Goal: Task Accomplishment & Management: Complete application form

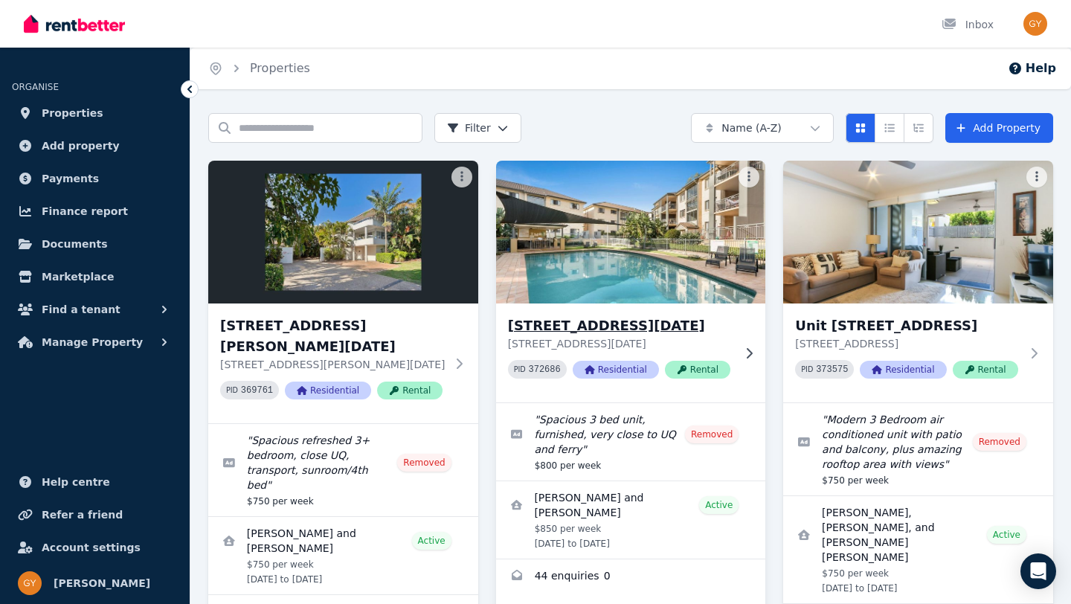
click at [617, 324] on h3 "[STREET_ADDRESS][DATE]" at bounding box center [620, 325] width 225 height 21
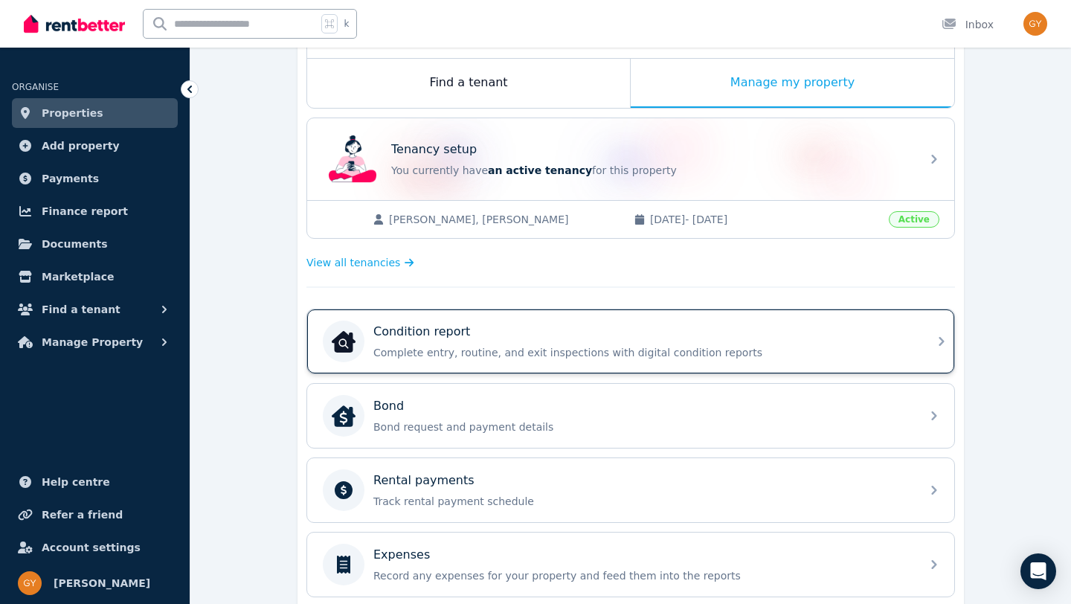
scroll to position [240, 0]
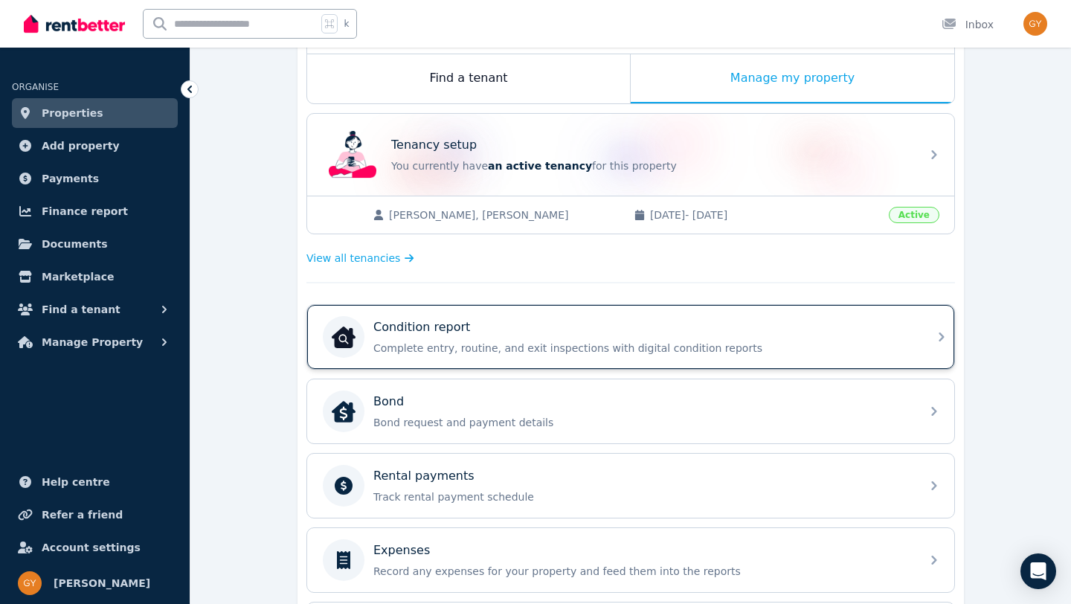
click at [936, 338] on icon at bounding box center [942, 337] width 18 height 18
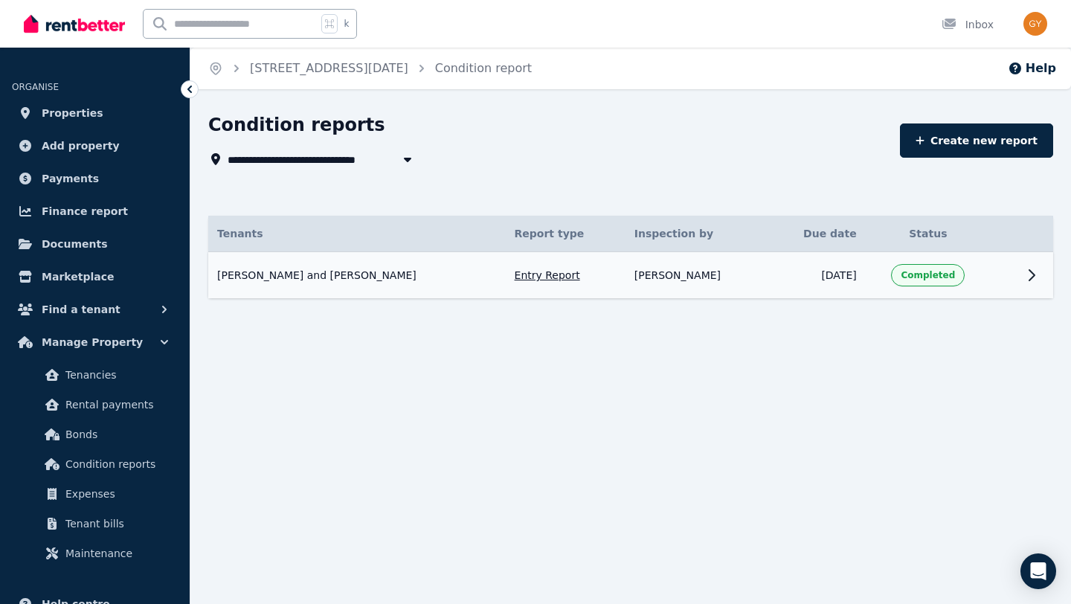
click at [1034, 274] on icon at bounding box center [1031, 275] width 5 height 10
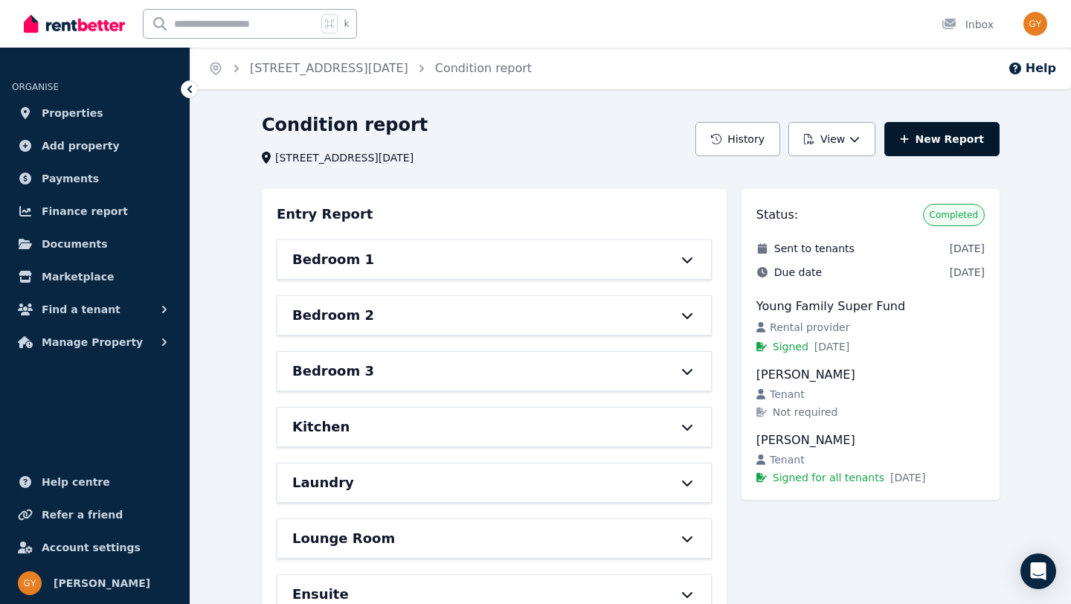
click at [955, 140] on link "New Report" at bounding box center [941, 139] width 115 height 34
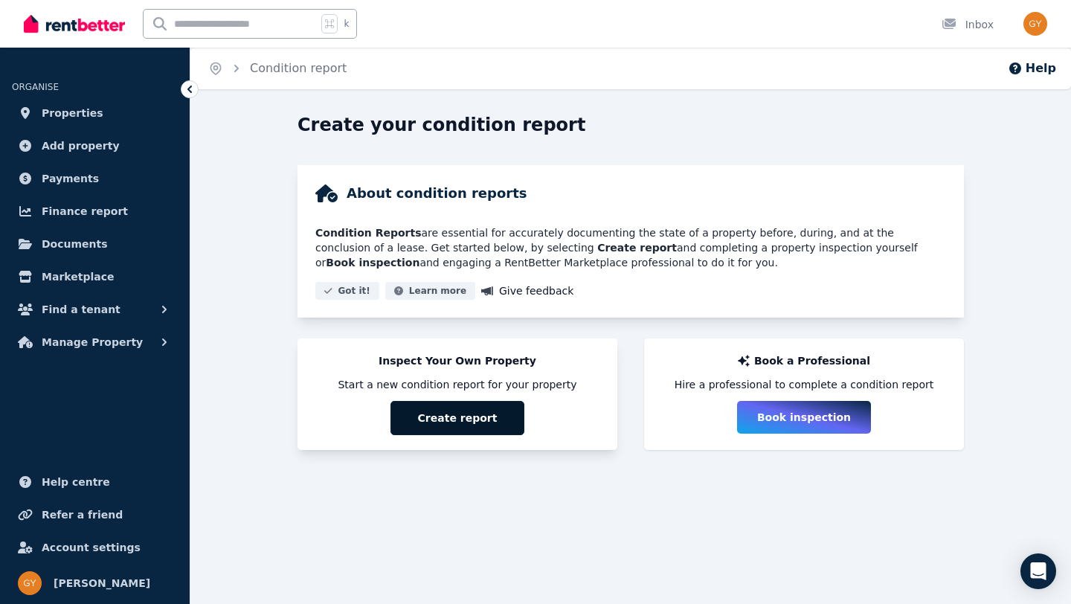
click at [459, 418] on button "Create report" at bounding box center [457, 418] width 134 height 34
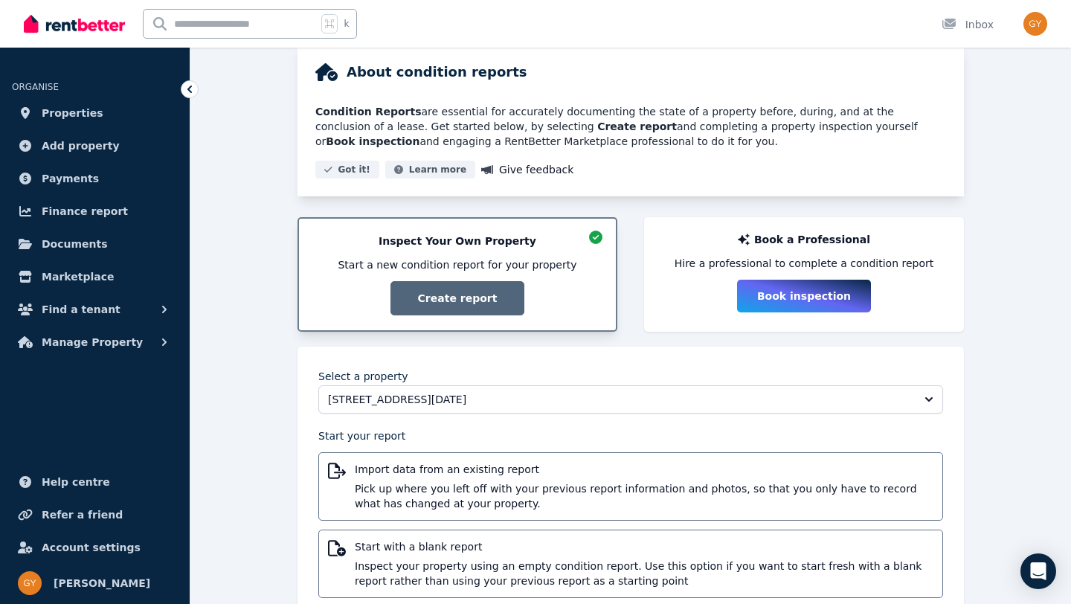
scroll to position [163, 0]
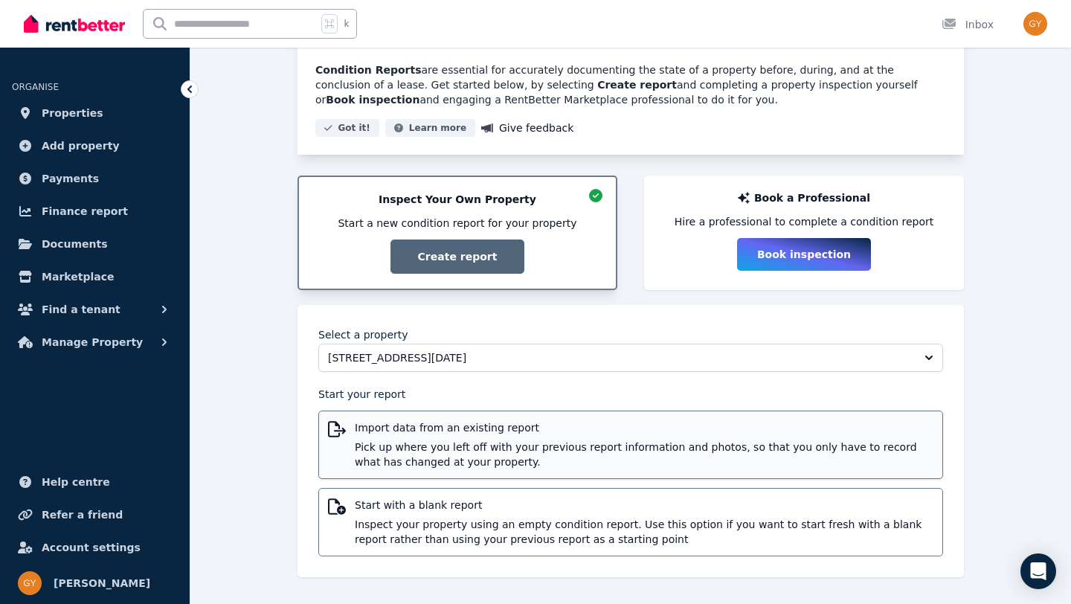
click at [457, 427] on span "Import data from an existing report" at bounding box center [644, 427] width 579 height 15
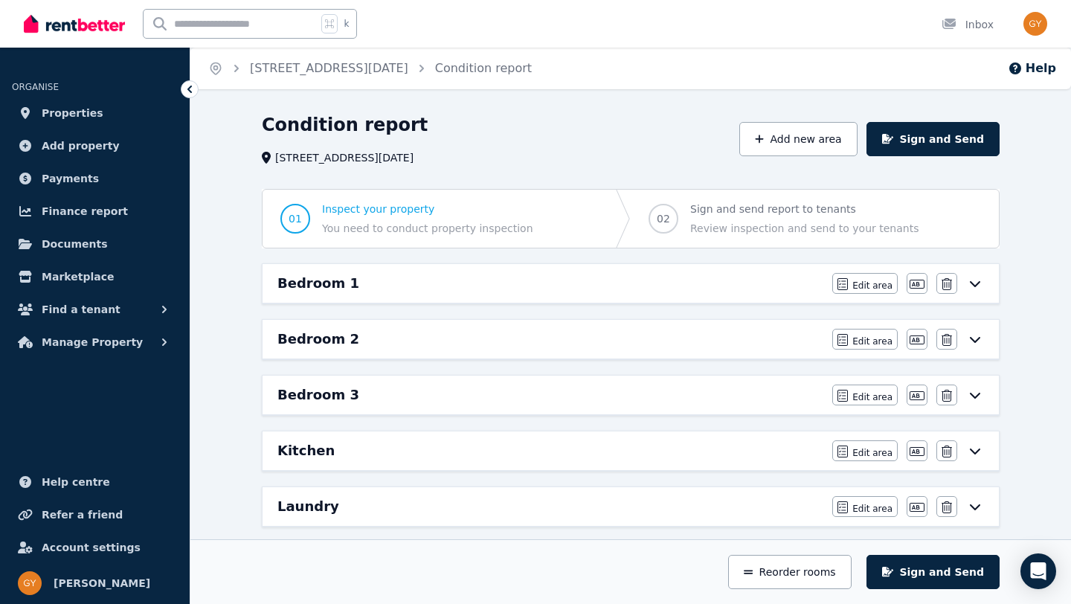
click at [448, 286] on div "Bedroom 1" at bounding box center [550, 283] width 546 height 21
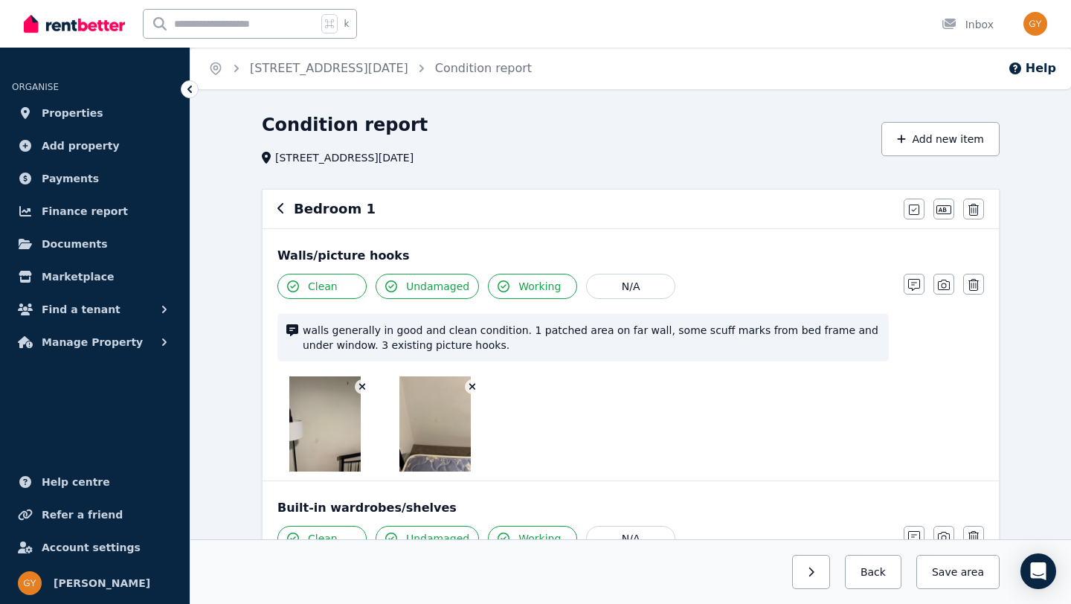
click at [315, 417] on img at bounding box center [324, 423] width 71 height 95
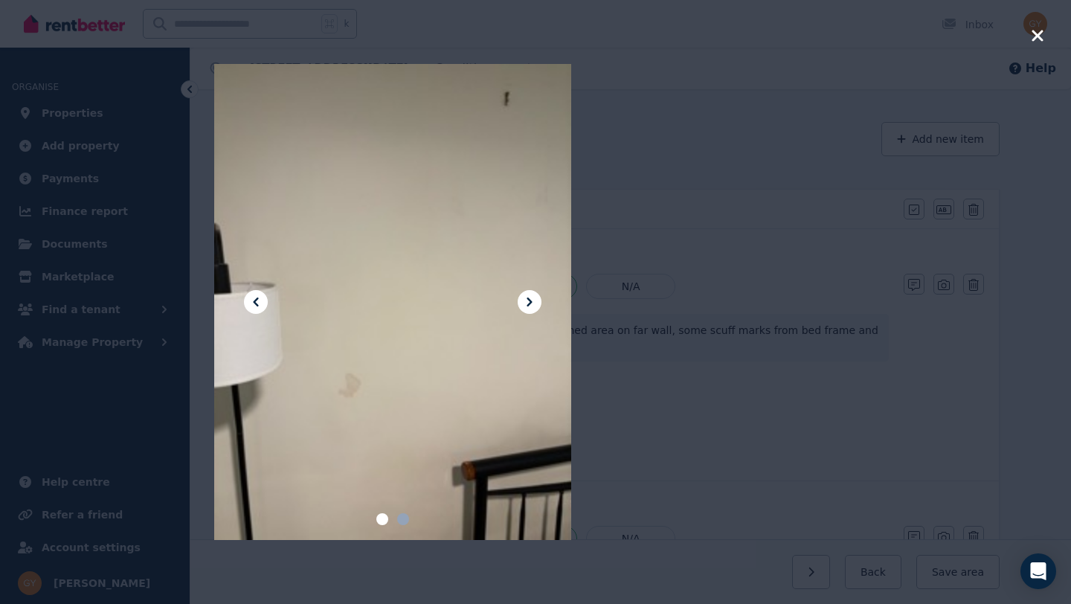
click at [530, 300] on icon at bounding box center [529, 302] width 5 height 9
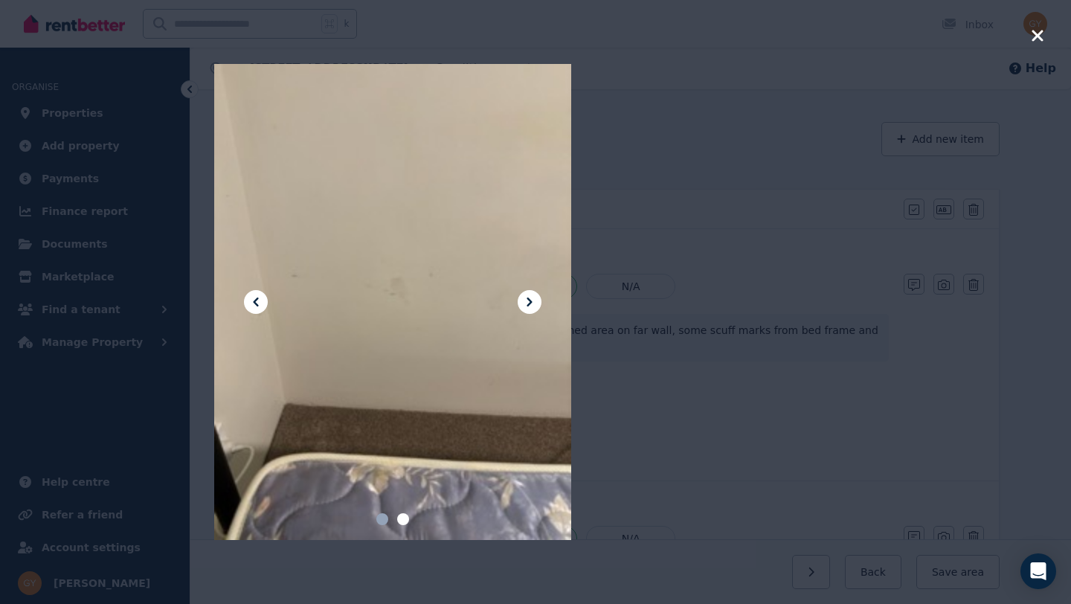
click at [530, 300] on icon at bounding box center [529, 302] width 5 height 9
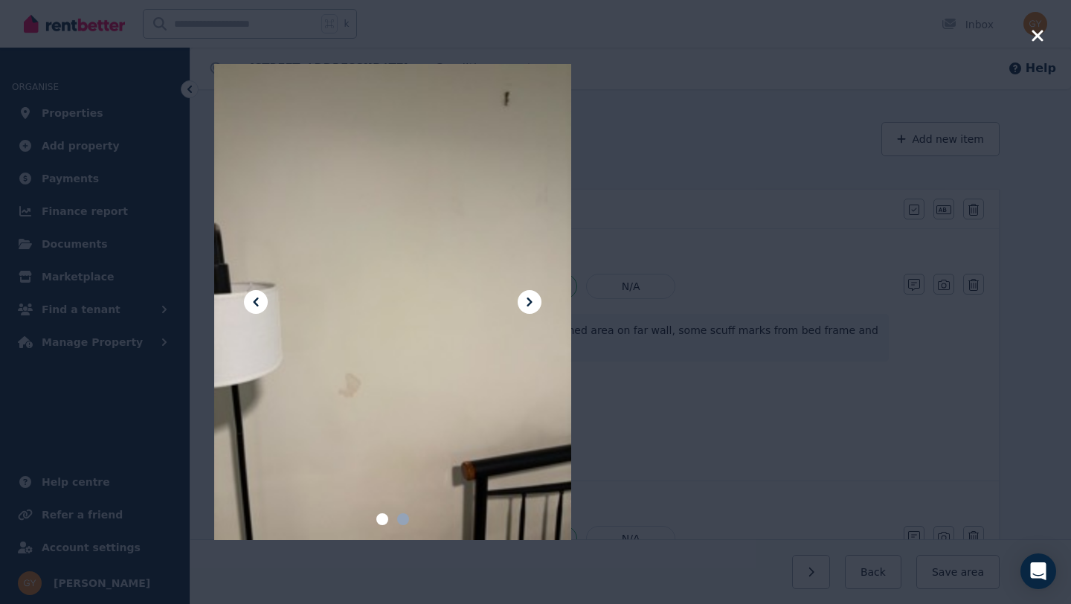
click at [187, 92] on div at bounding box center [535, 302] width 1071 height 604
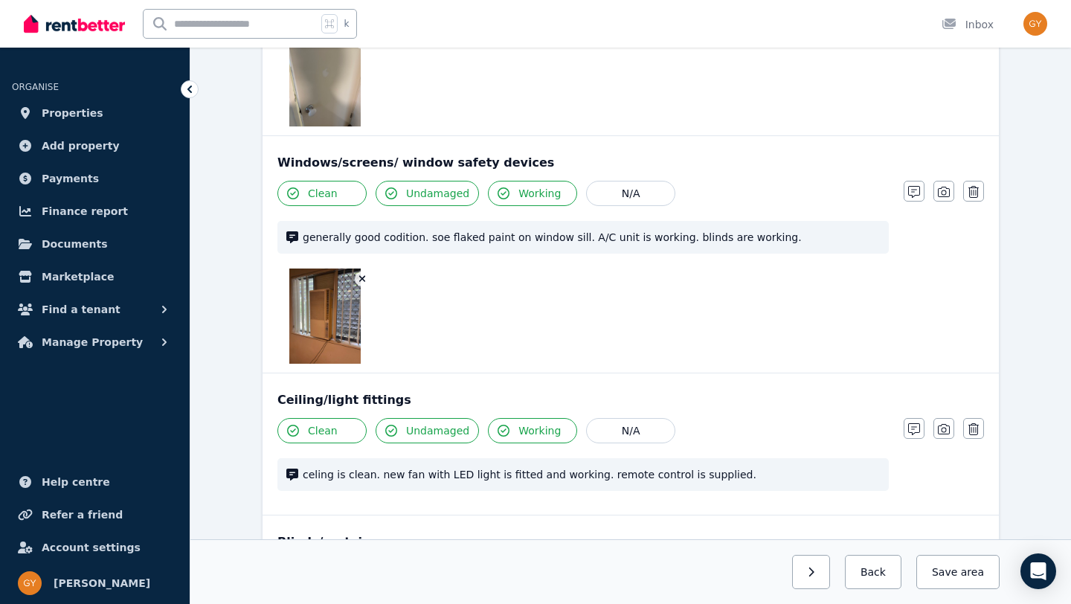
scroll to position [752, 0]
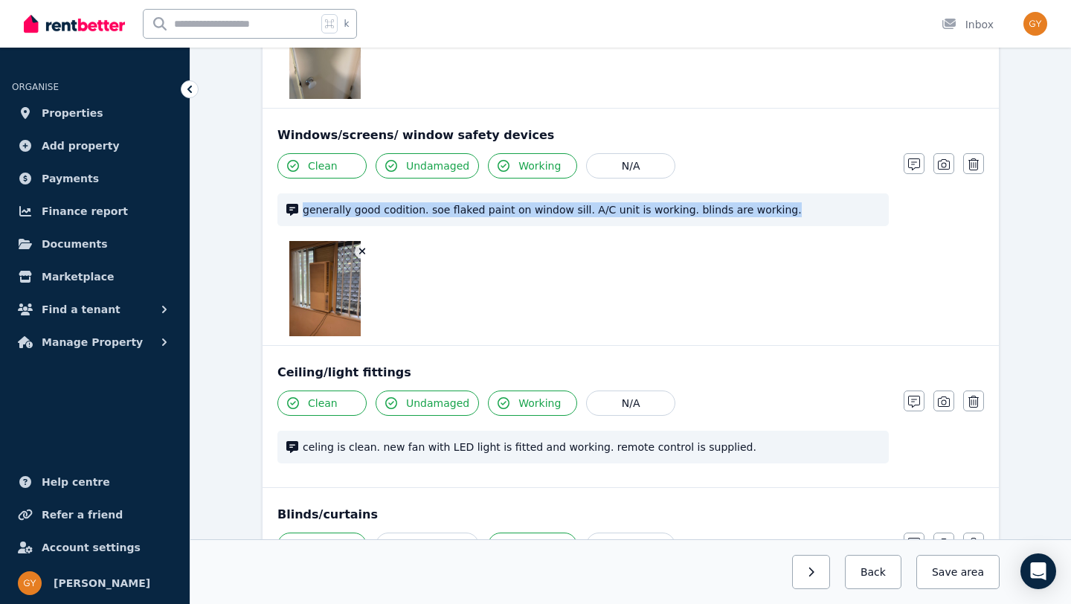
click at [779, 202] on span "generally good codition. soe flaked paint on window sill. A/C unit is working. …" at bounding box center [591, 209] width 577 height 15
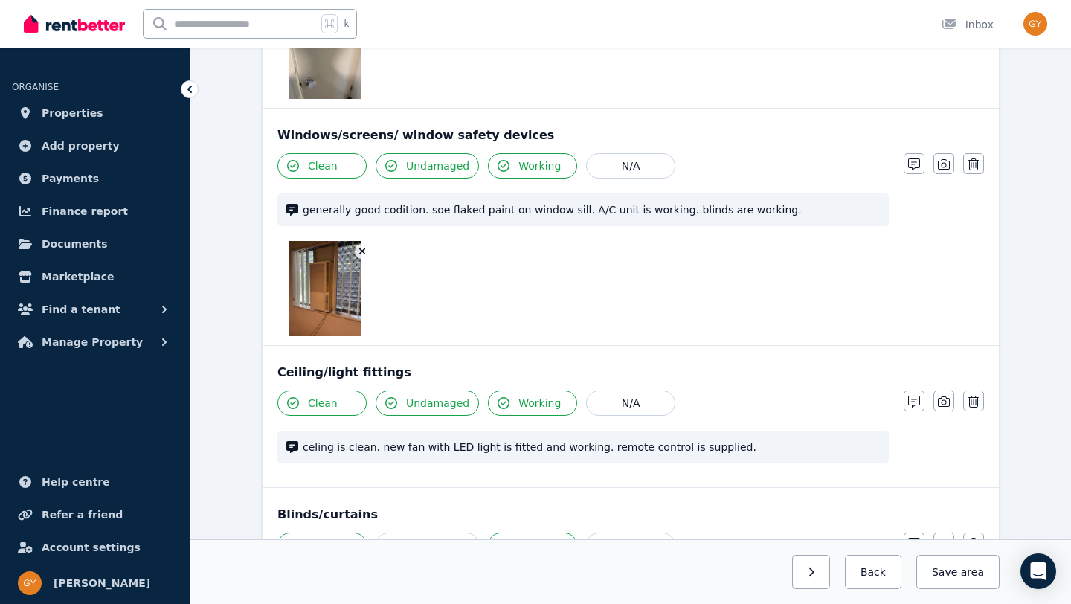
click at [779, 203] on span "generally good codition. soe flaked paint on window sill. A/C unit is working. …" at bounding box center [591, 209] width 577 height 15
click at [919, 169] on icon "button" at bounding box center [914, 164] width 12 height 12
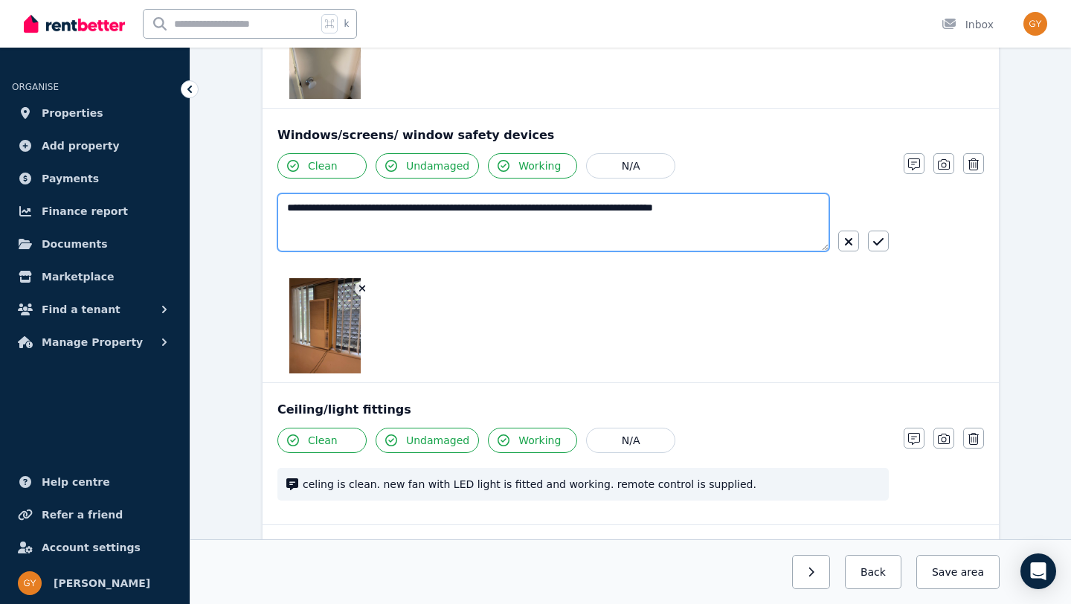
click at [768, 206] on textarea "**********" at bounding box center [553, 222] width 552 height 58
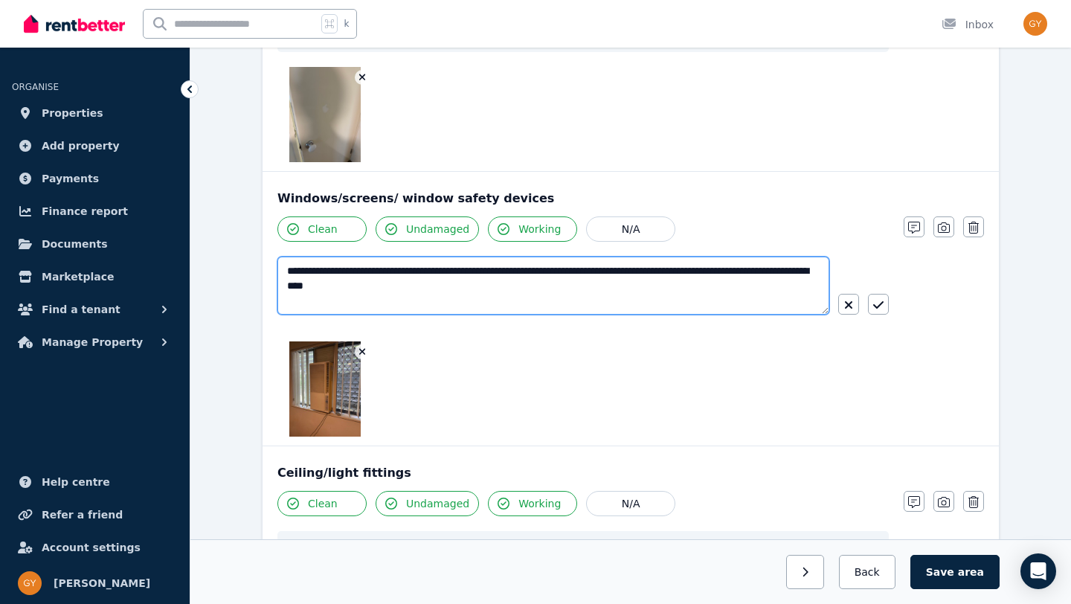
scroll to position [675, 0]
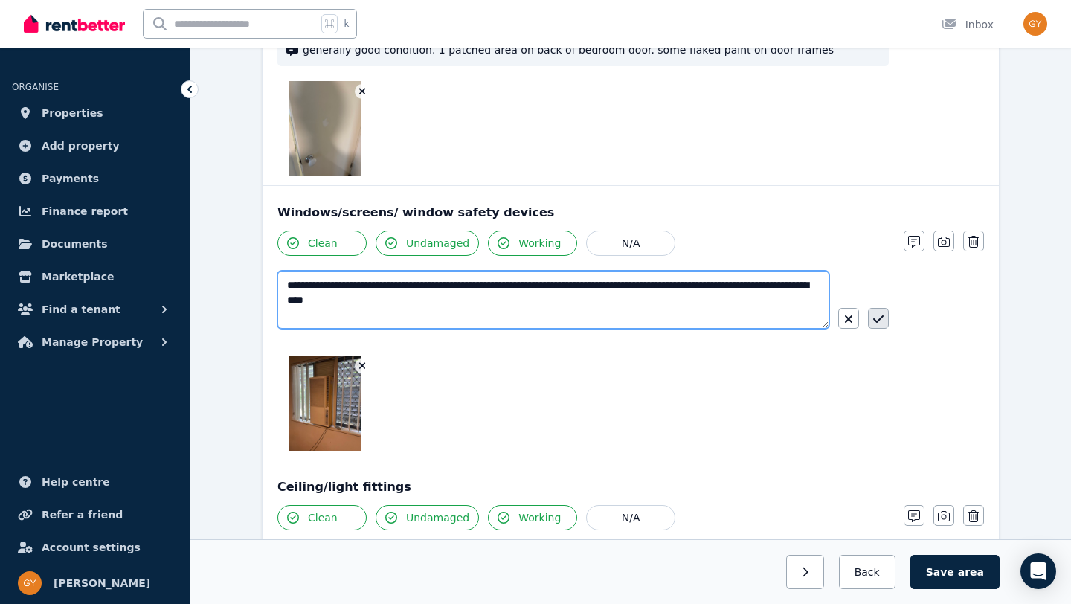
type textarea "**********"
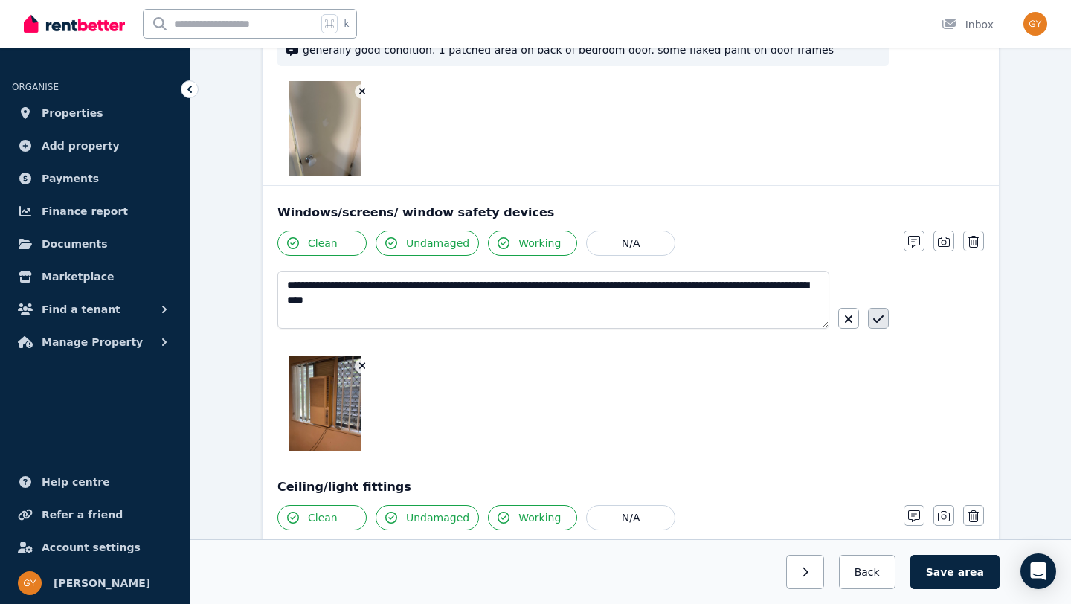
click at [875, 318] on icon "button" at bounding box center [878, 319] width 10 height 12
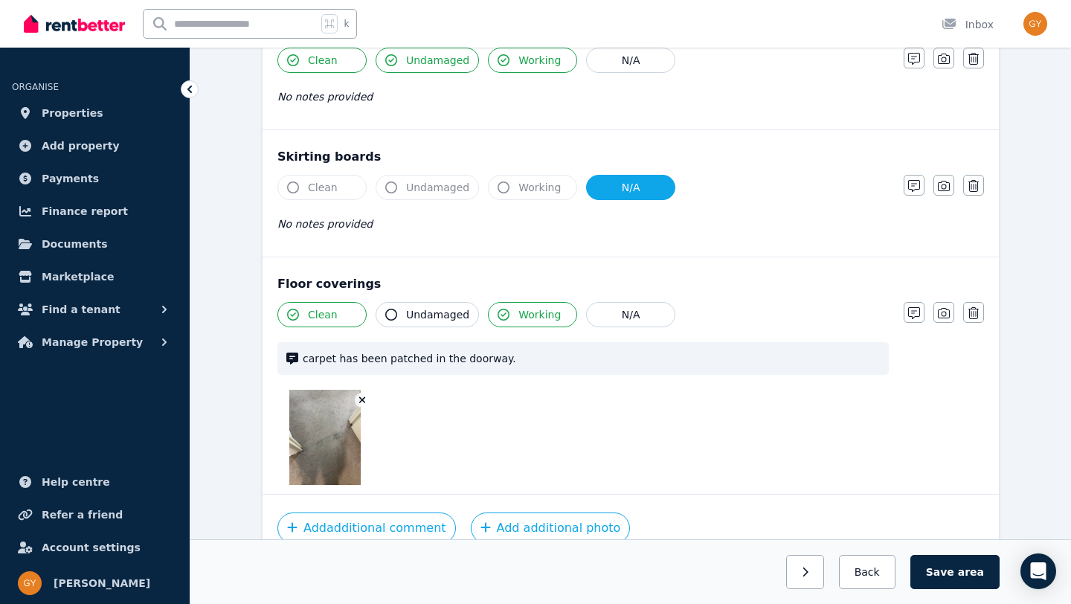
scroll to position [1470, 0]
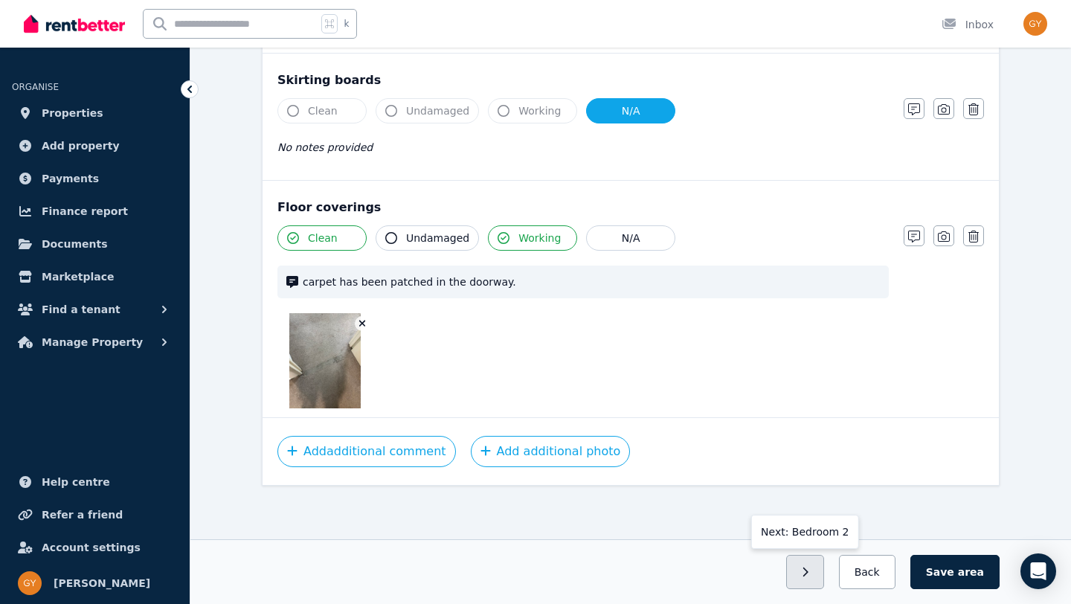
click at [824, 568] on button "button" at bounding box center [805, 572] width 38 height 34
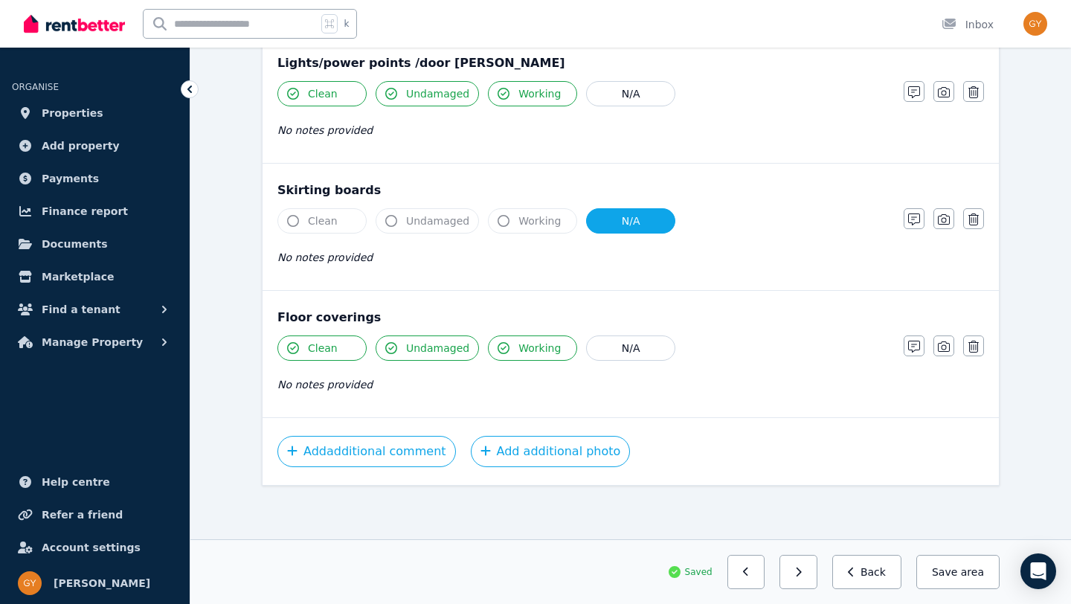
scroll to position [0, 0]
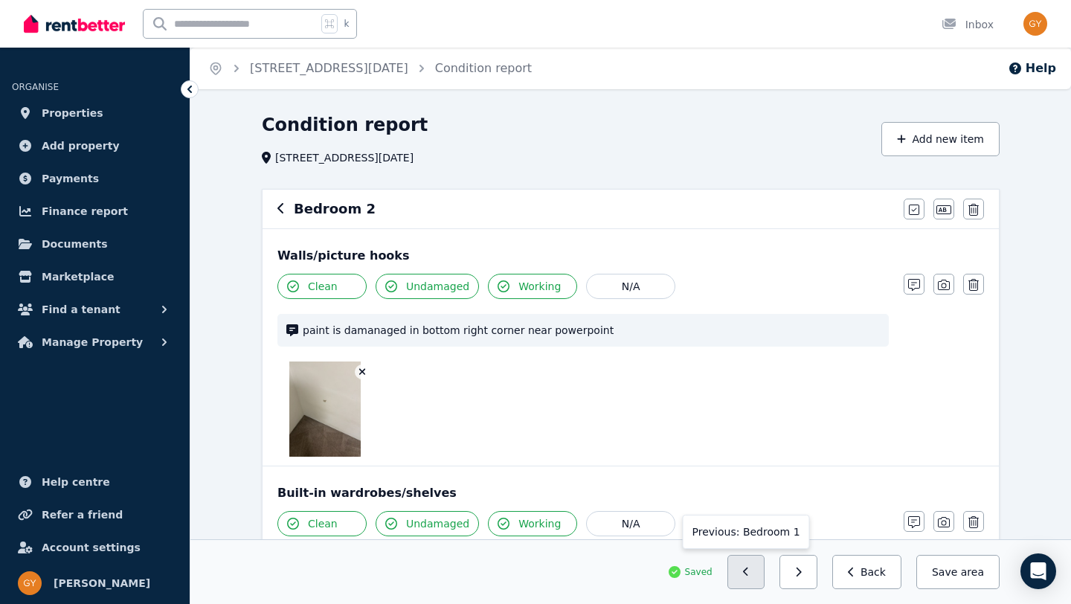
click at [750, 575] on icon "button" at bounding box center [746, 572] width 7 height 10
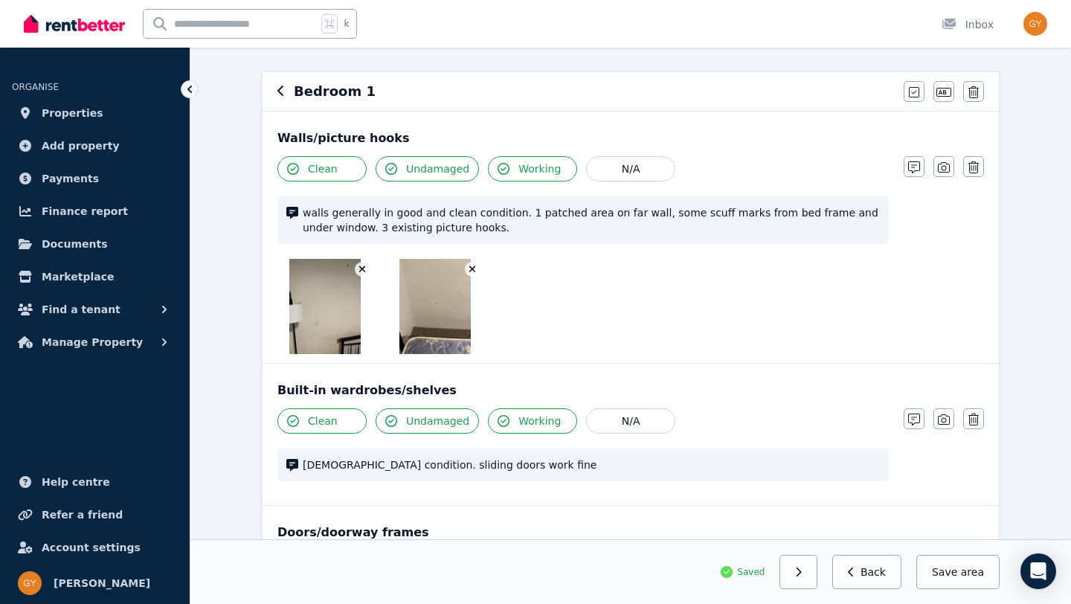
scroll to position [79, 0]
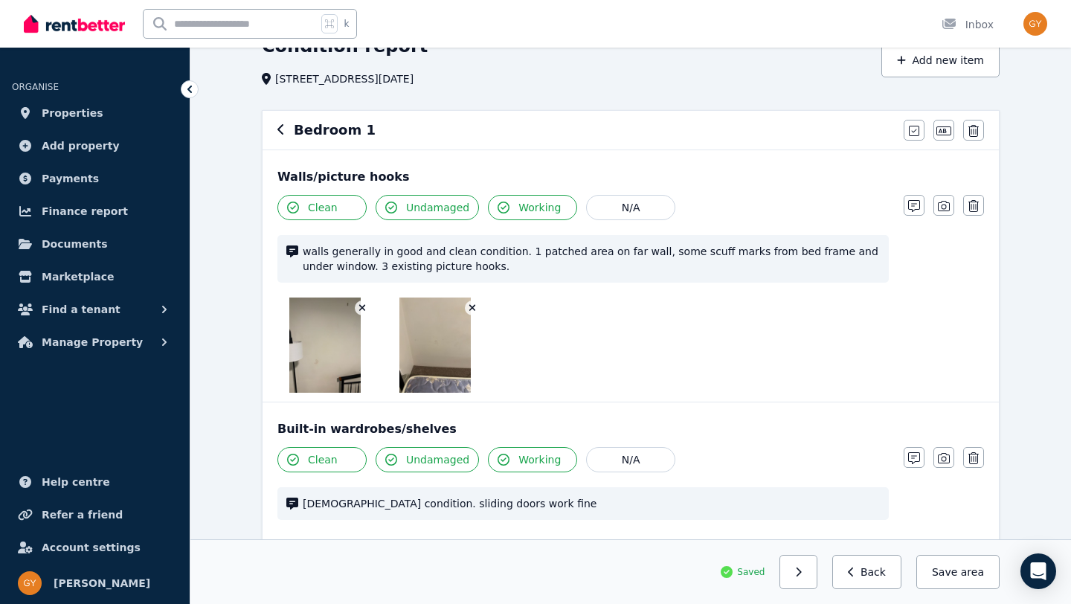
click at [492, 266] on span "walls generally in good and clean condition. 1 patched area on far wall, some s…" at bounding box center [591, 259] width 577 height 30
click at [918, 208] on icon "button" at bounding box center [914, 206] width 12 height 12
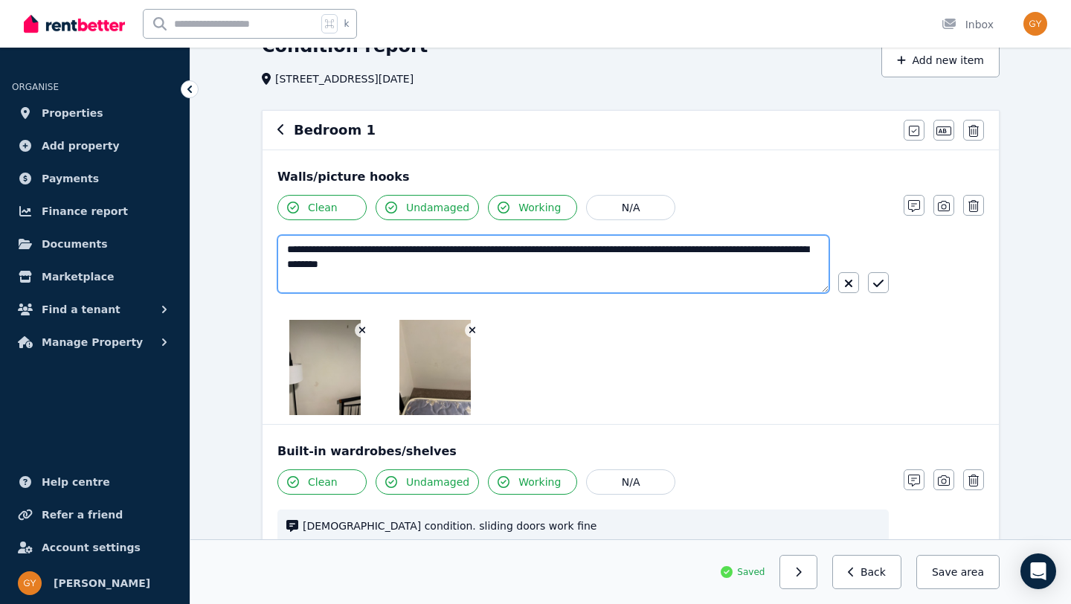
click at [509, 268] on textarea "**********" at bounding box center [553, 264] width 552 height 58
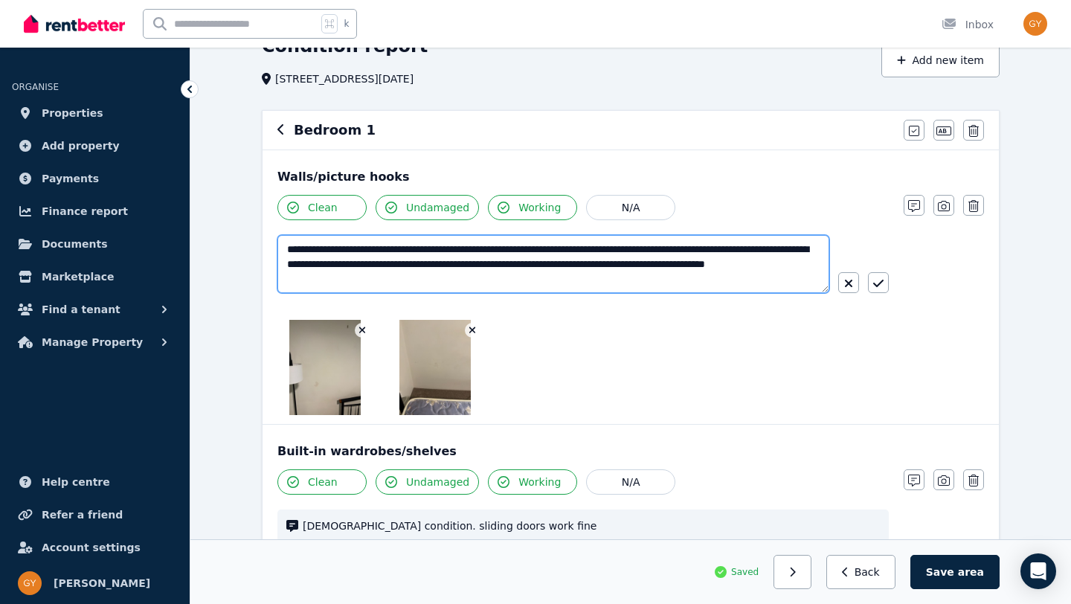
click at [685, 274] on textarea "**********" at bounding box center [553, 264] width 552 height 58
click at [688, 266] on textarea "**********" at bounding box center [553, 264] width 552 height 58
type textarea "**********"
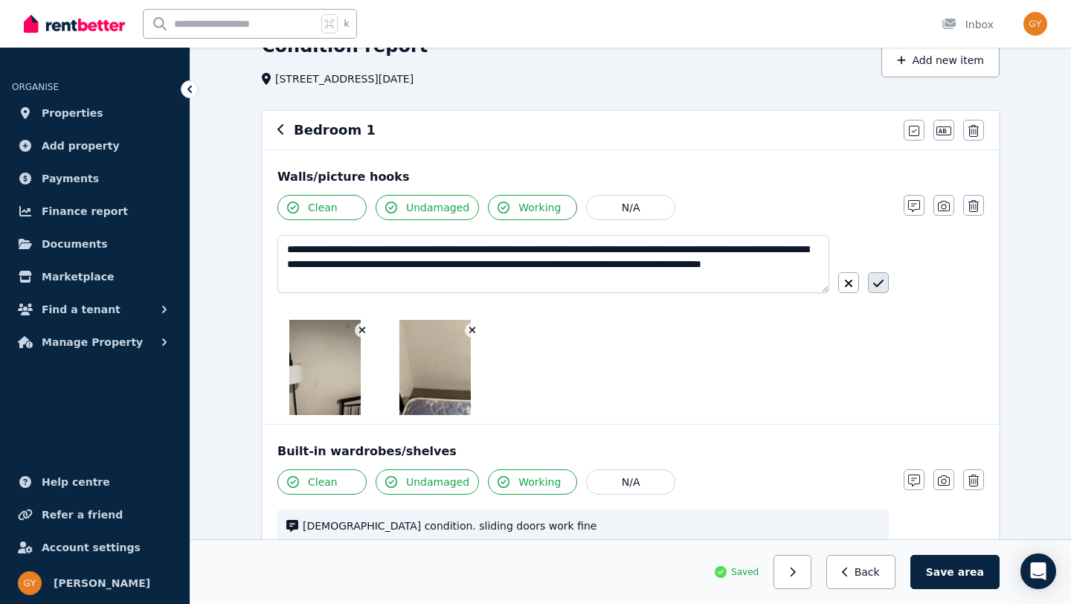
click at [876, 276] on button "button" at bounding box center [878, 282] width 21 height 21
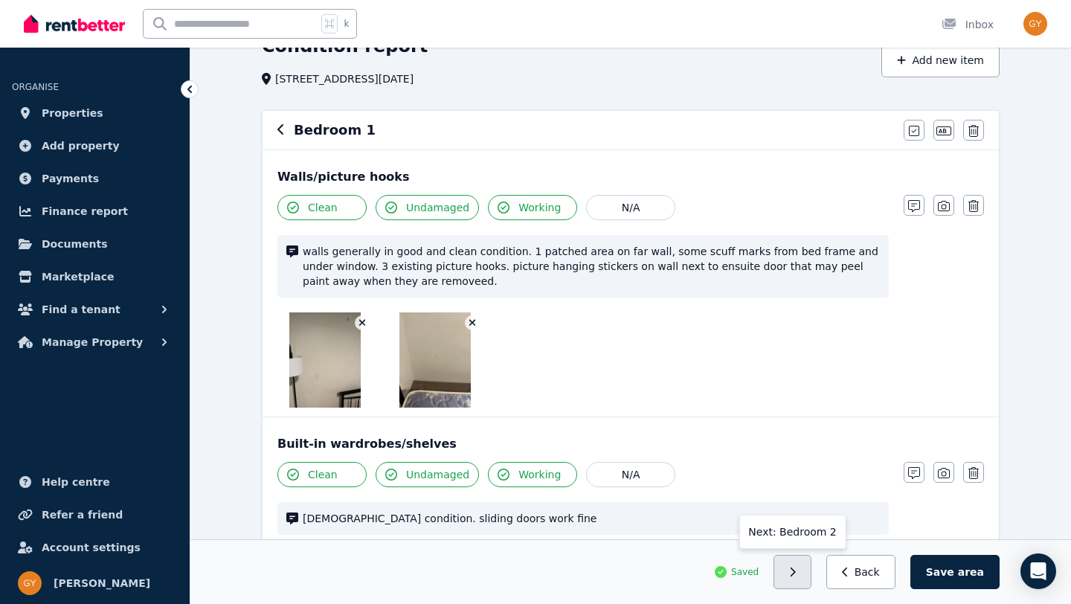
click at [810, 573] on button "button" at bounding box center [793, 572] width 38 height 34
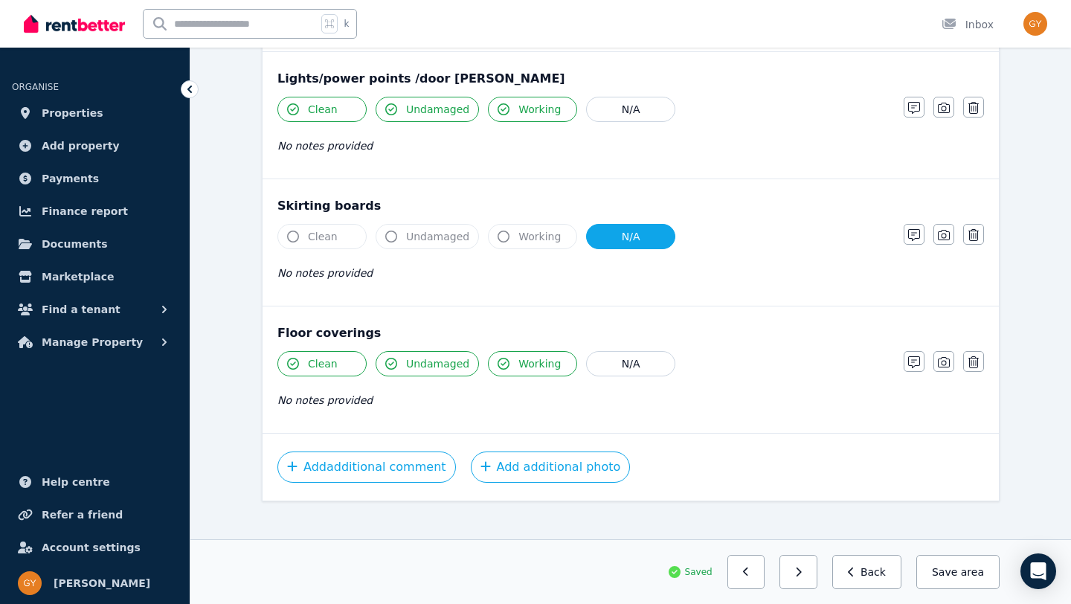
scroll to position [1125, 0]
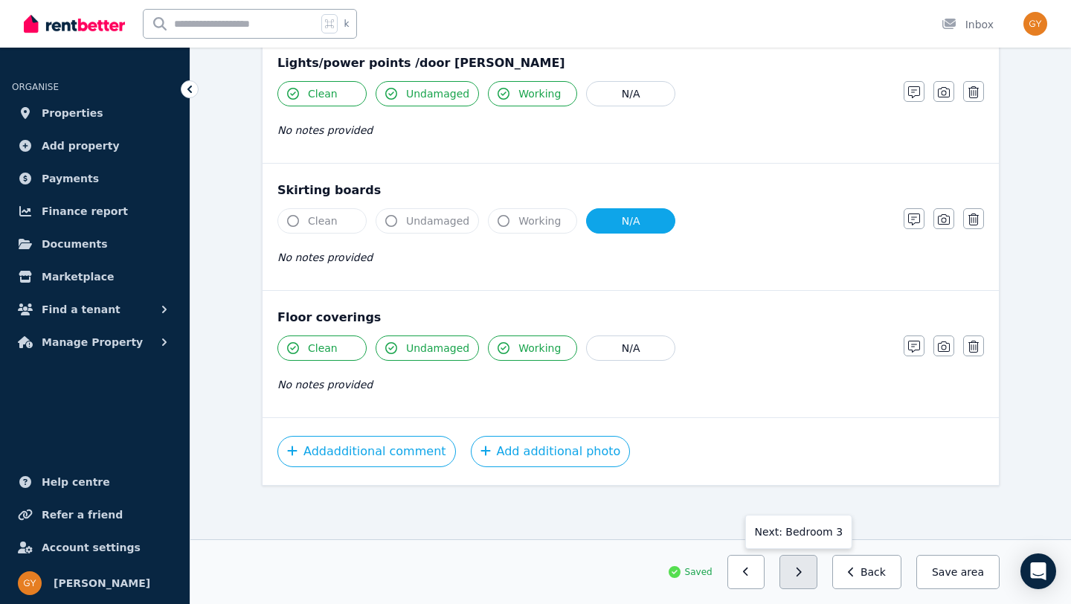
click at [802, 573] on icon "button" at bounding box center [798, 572] width 7 height 10
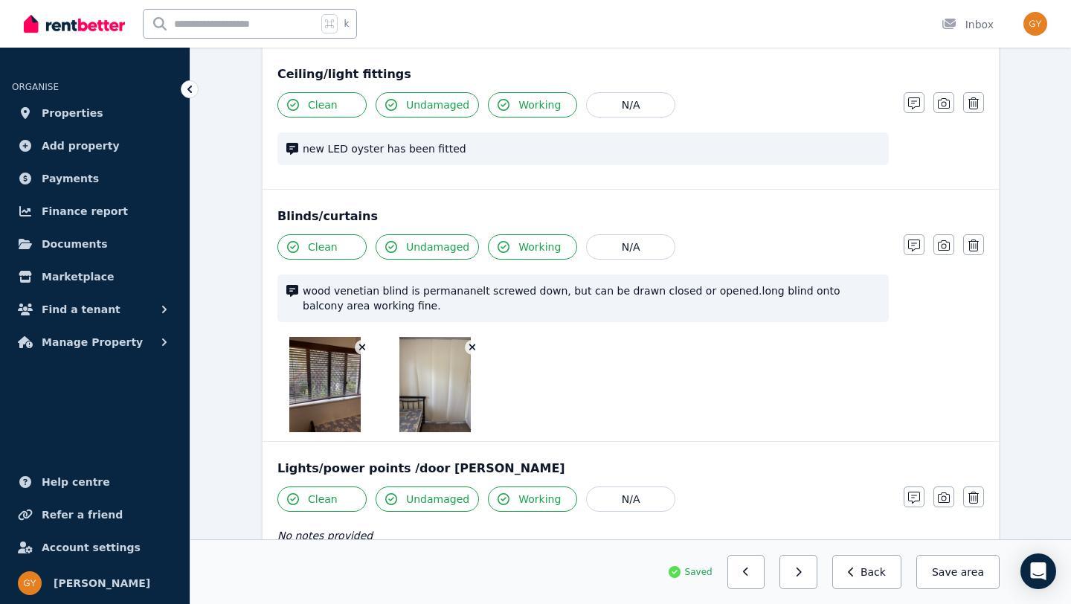
scroll to position [724, 0]
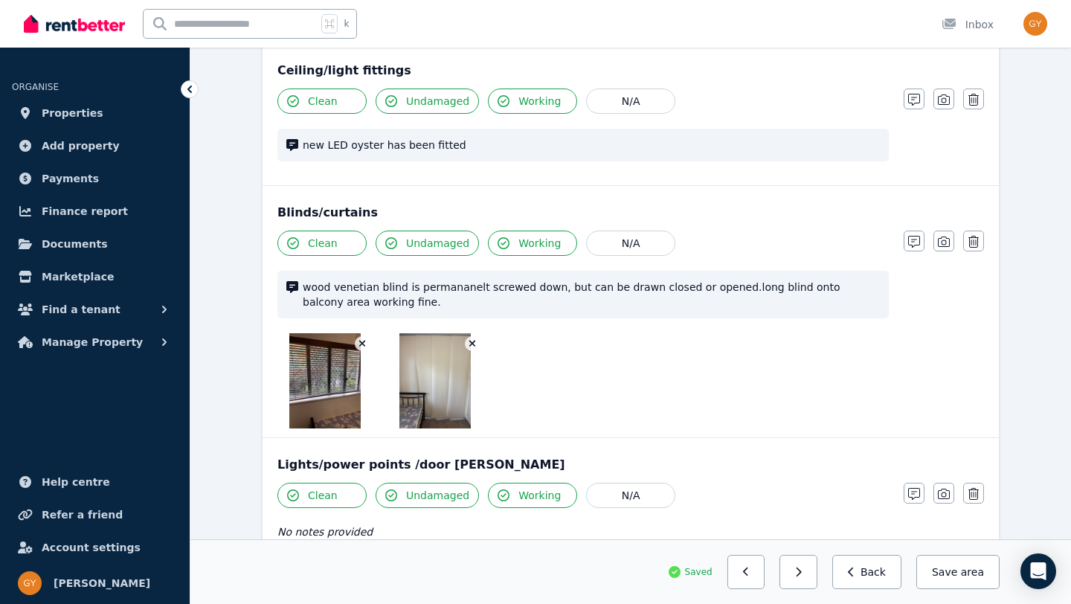
click at [481, 147] on span "new LED oyster has been fitted" at bounding box center [591, 145] width 577 height 15
click at [913, 103] on icon "button" at bounding box center [914, 100] width 12 height 12
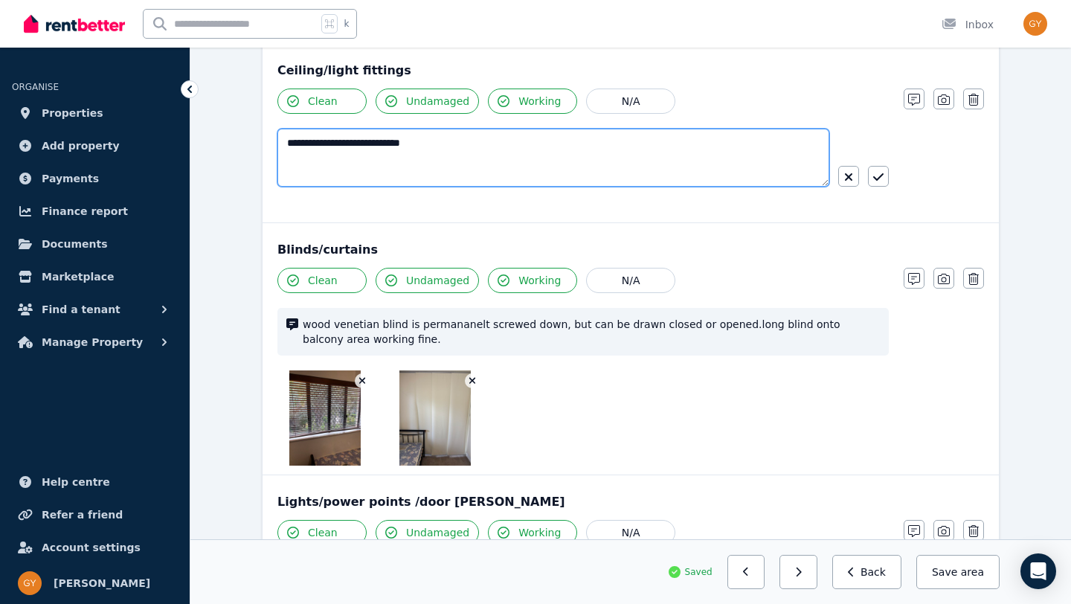
click at [435, 156] on textarea "**********" at bounding box center [553, 158] width 552 height 58
click at [461, 145] on textarea "**********" at bounding box center [553, 158] width 552 height 58
type textarea "*"
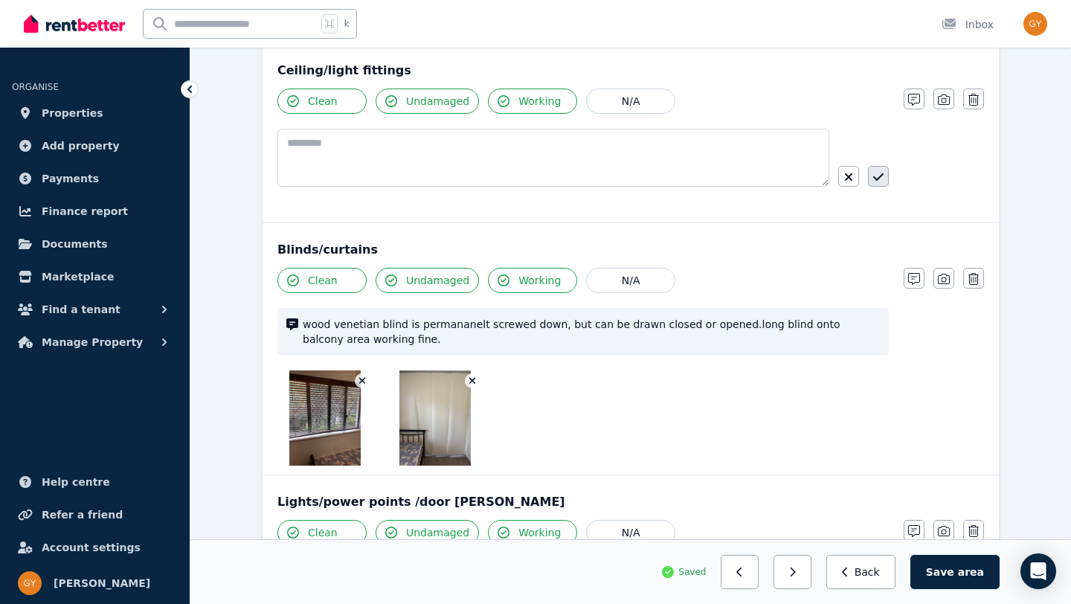
click at [878, 179] on icon "button" at bounding box center [878, 176] width 10 height 7
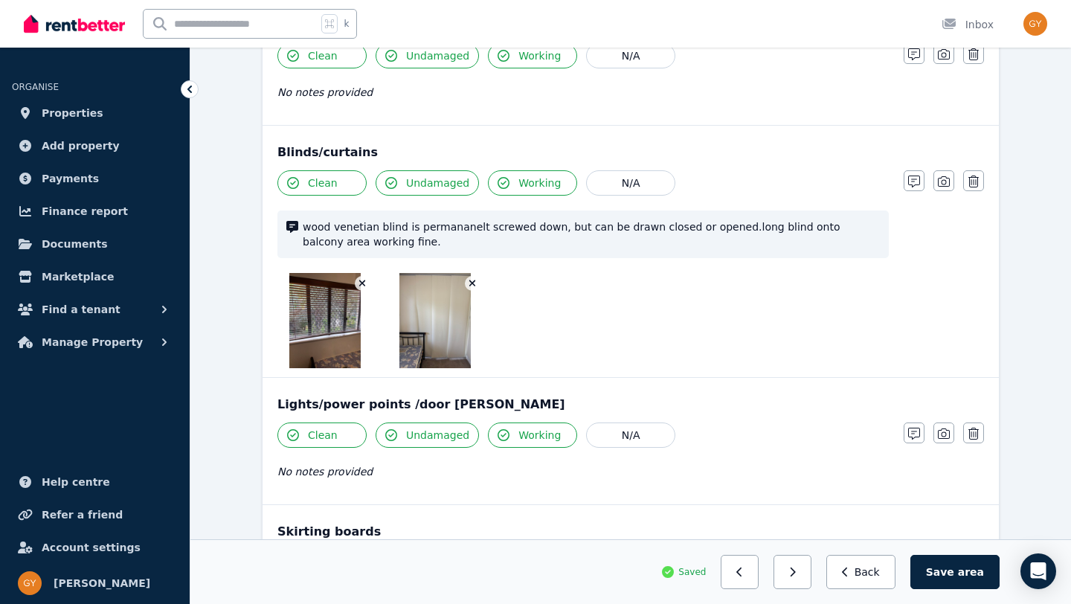
scroll to position [771, 0]
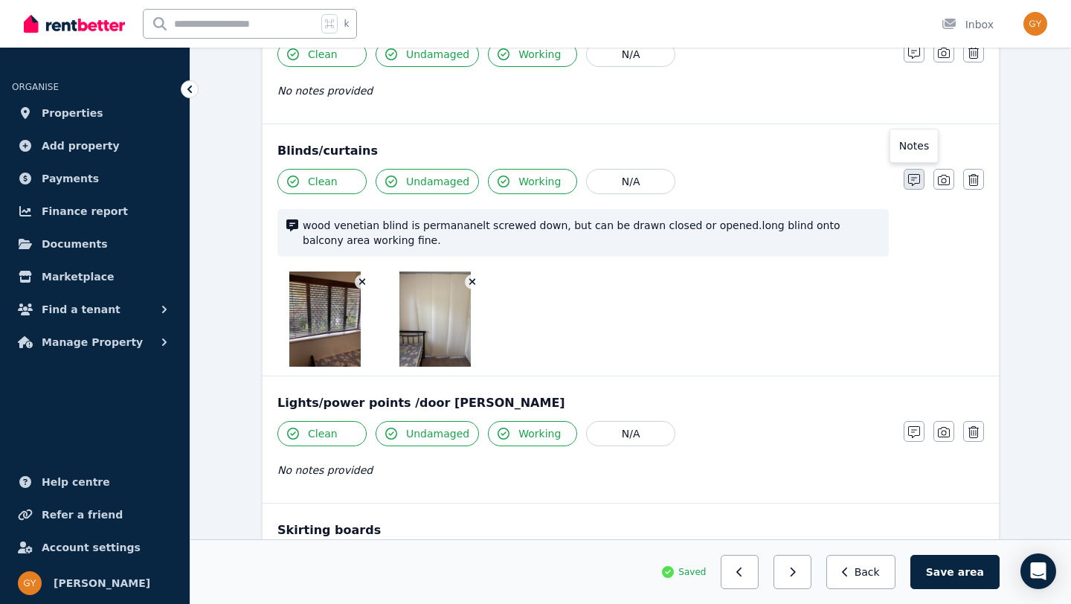
click at [921, 179] on button "button" at bounding box center [914, 179] width 21 height 21
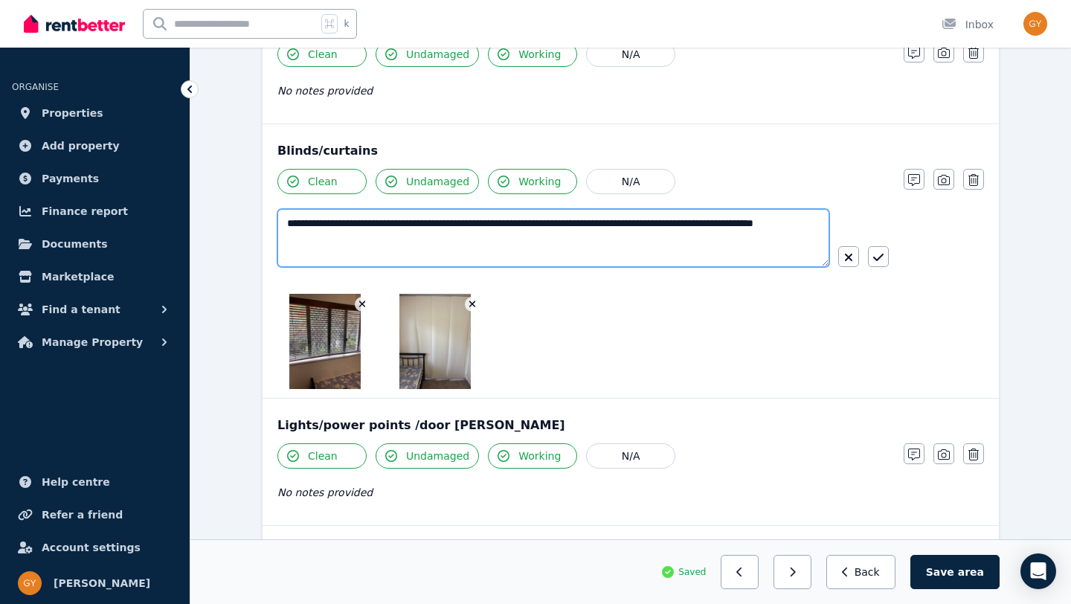
drag, startPoint x: 288, startPoint y: 225, endPoint x: 413, endPoint y: 247, distance: 126.9
click at [413, 247] on textarea "**********" at bounding box center [553, 238] width 552 height 58
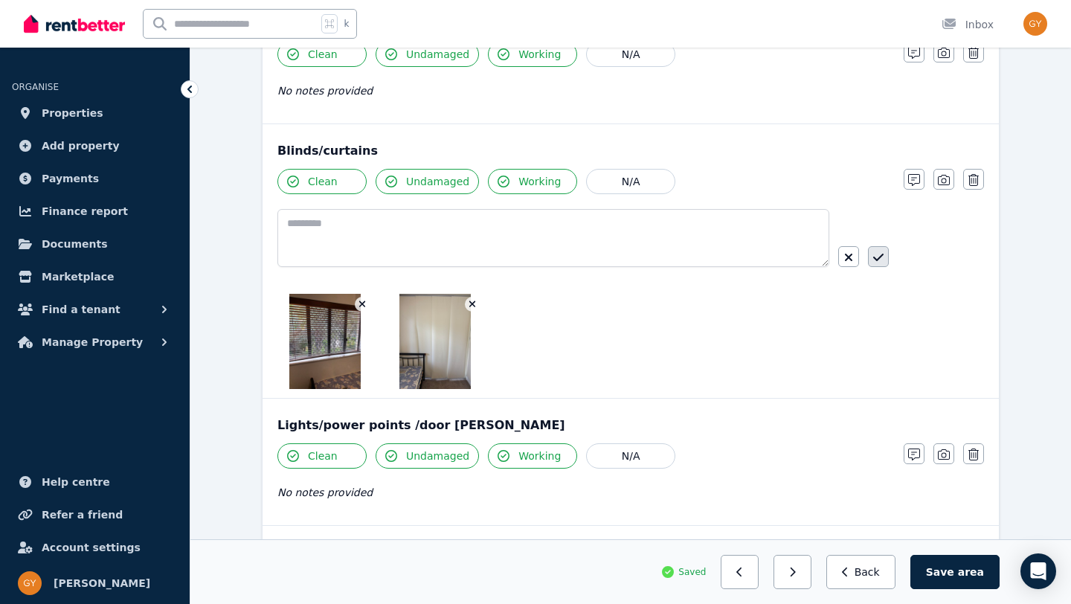
click at [879, 251] on button "button" at bounding box center [878, 256] width 21 height 21
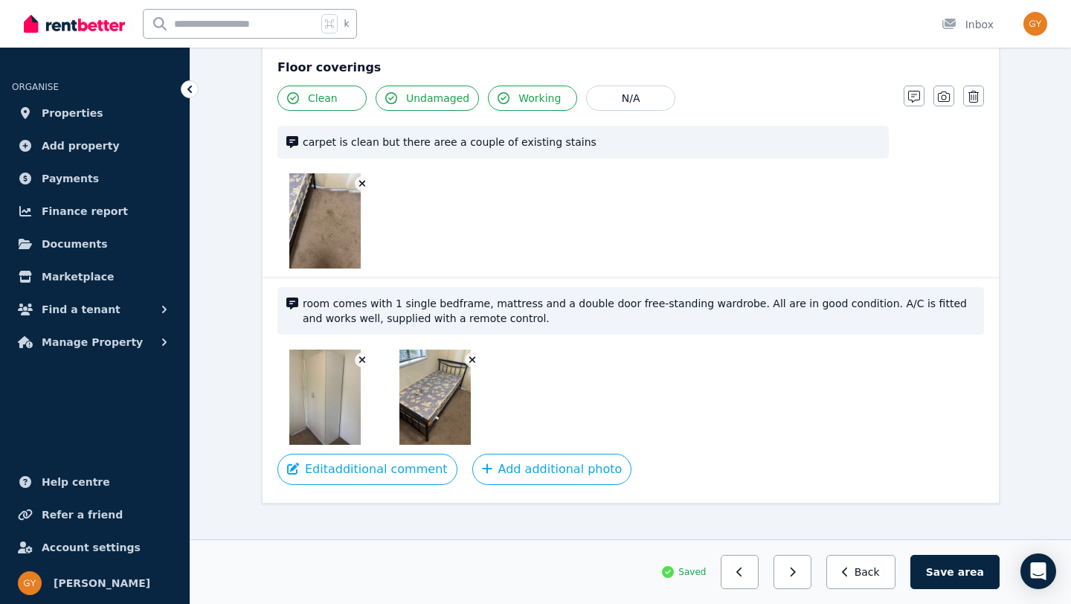
scroll to position [1348, 0]
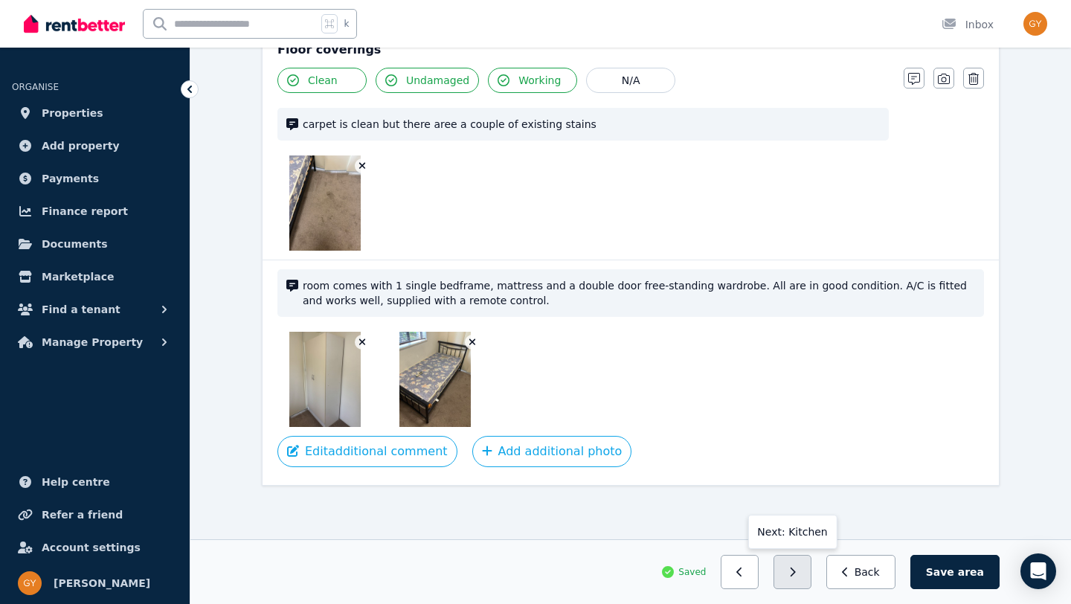
click at [796, 570] on icon "button" at bounding box center [792, 572] width 7 height 10
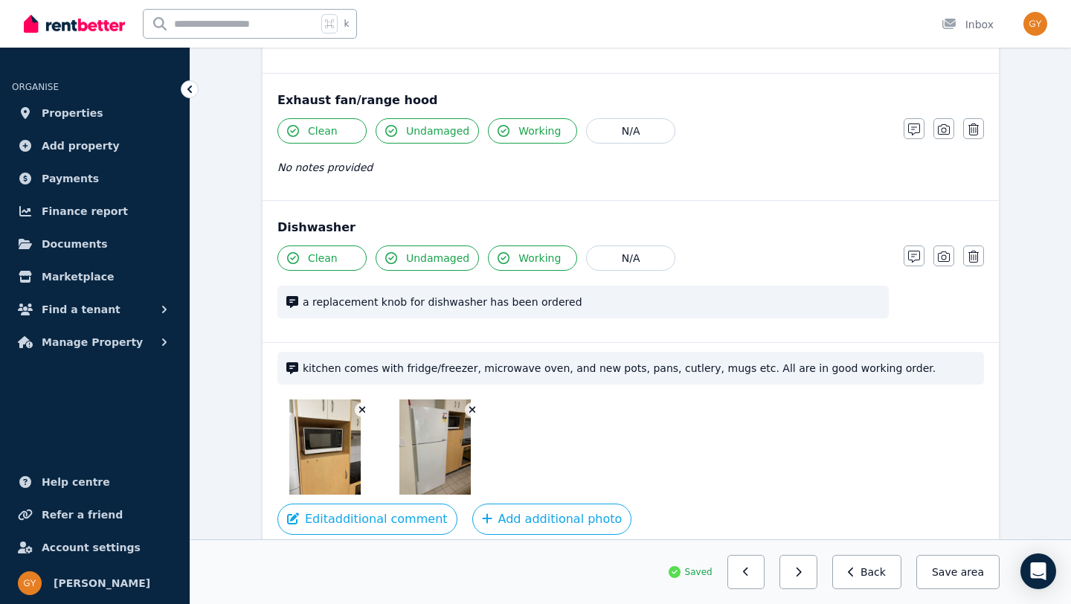
scroll to position [2046, 0]
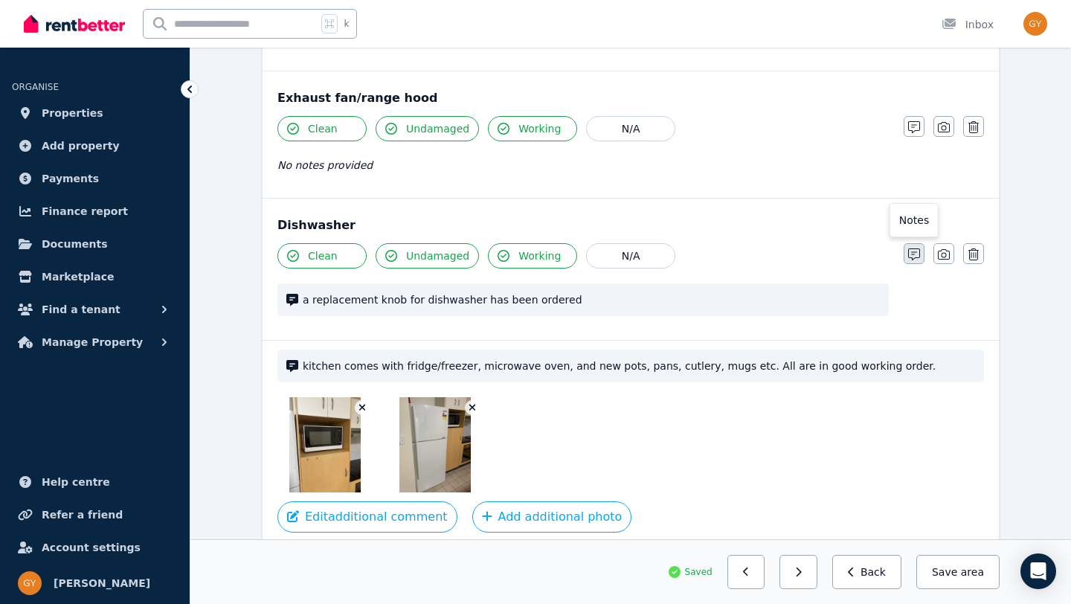
click at [910, 257] on icon "button" at bounding box center [914, 254] width 12 height 12
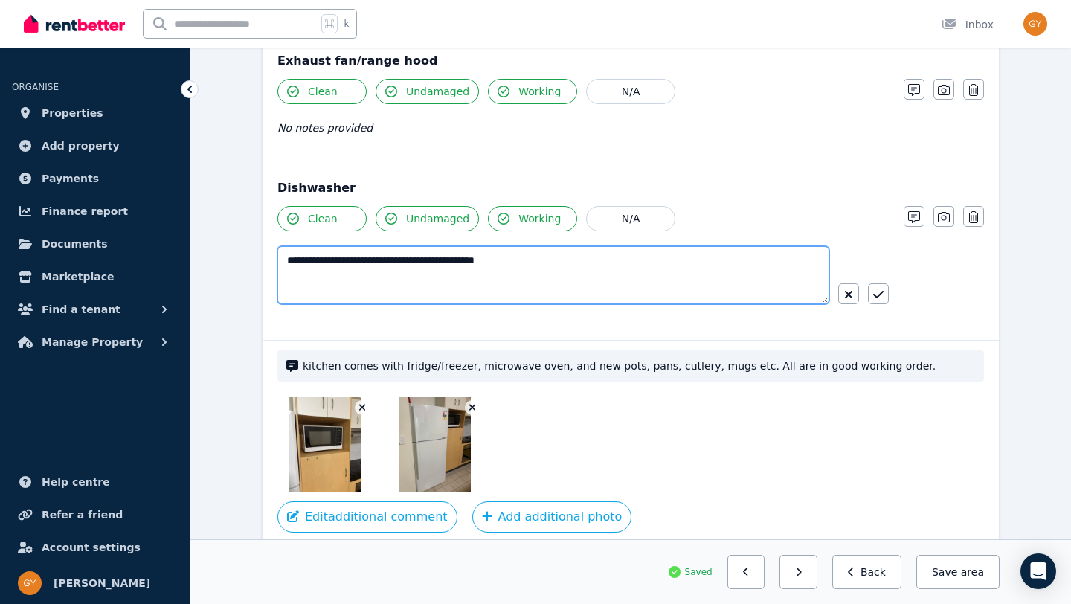
drag, startPoint x: 551, startPoint y: 260, endPoint x: 321, endPoint y: 258, distance: 229.8
click at [321, 258] on textarea "**********" at bounding box center [553, 275] width 552 height 58
type textarea "*"
type textarea "**********"
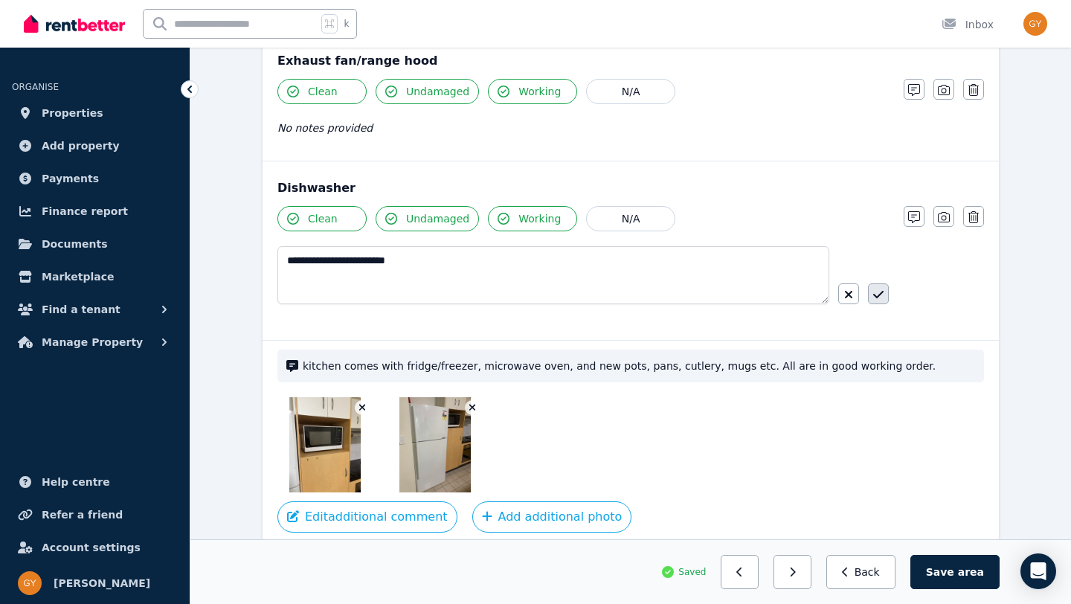
click at [879, 289] on icon "button" at bounding box center [878, 295] width 10 height 12
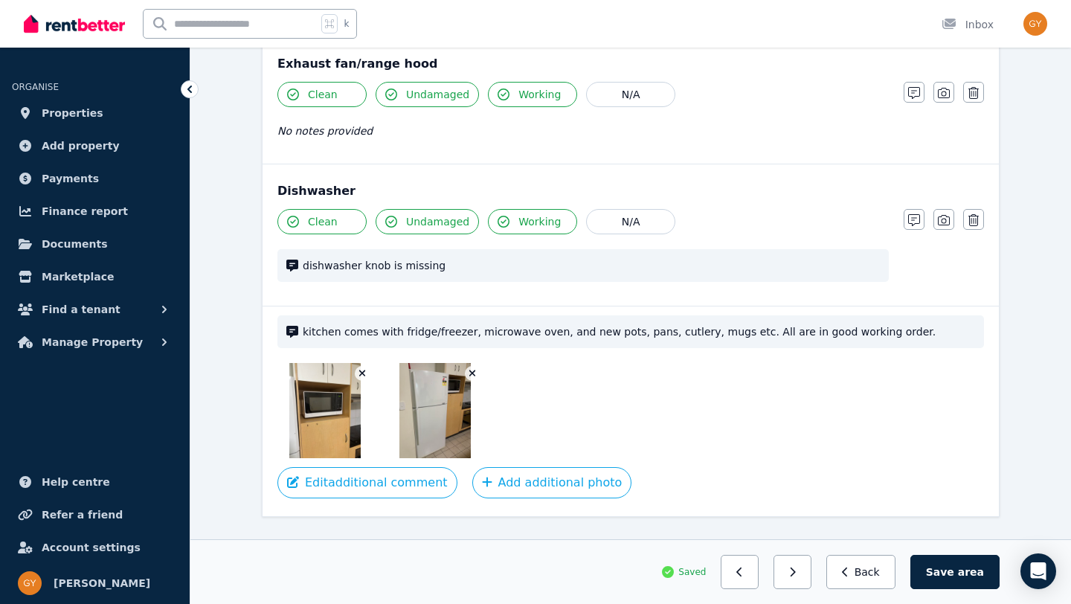
scroll to position [2112, 0]
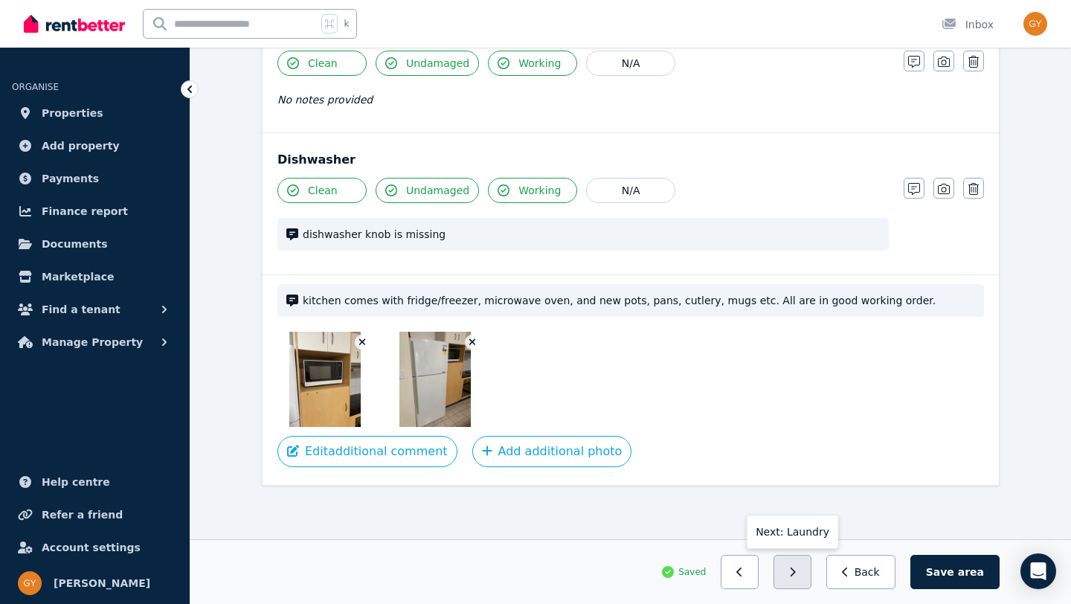
click at [811, 576] on button "button" at bounding box center [793, 572] width 38 height 34
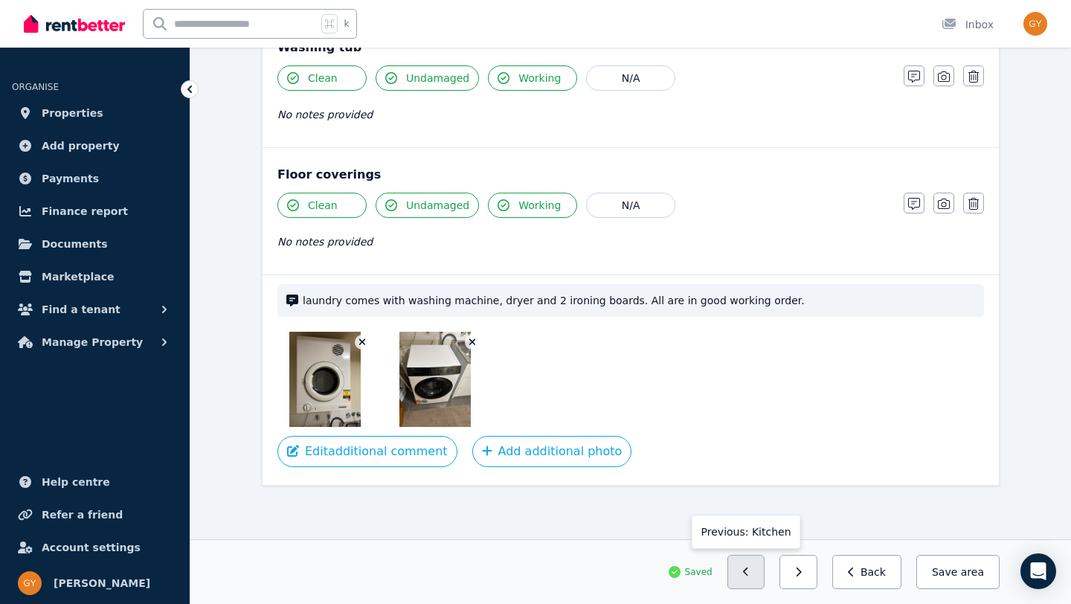
click at [757, 576] on button "button" at bounding box center [746, 572] width 38 height 34
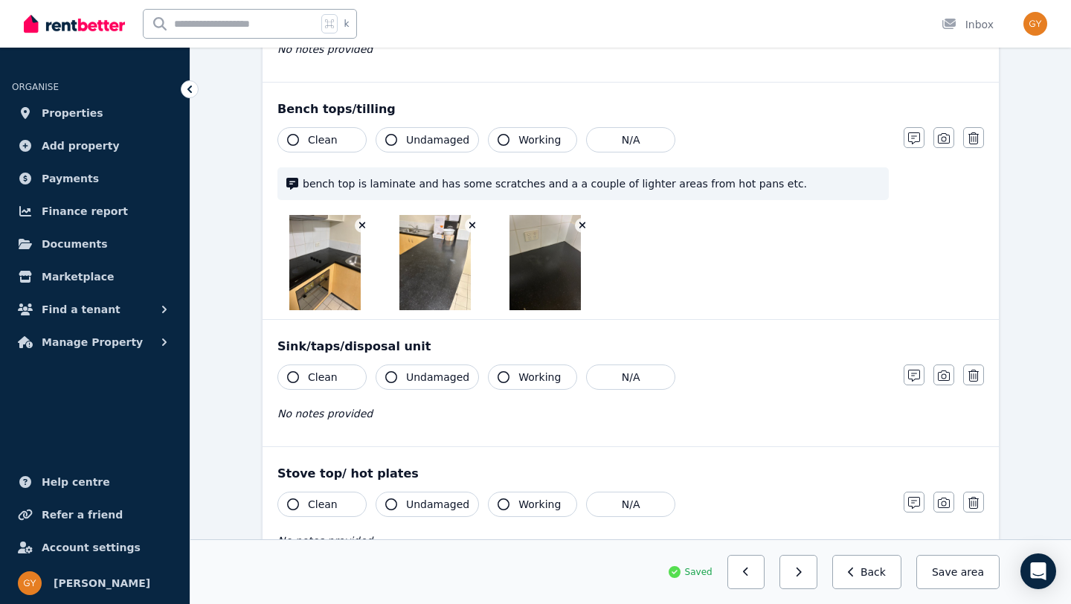
scroll to position [2112, 0]
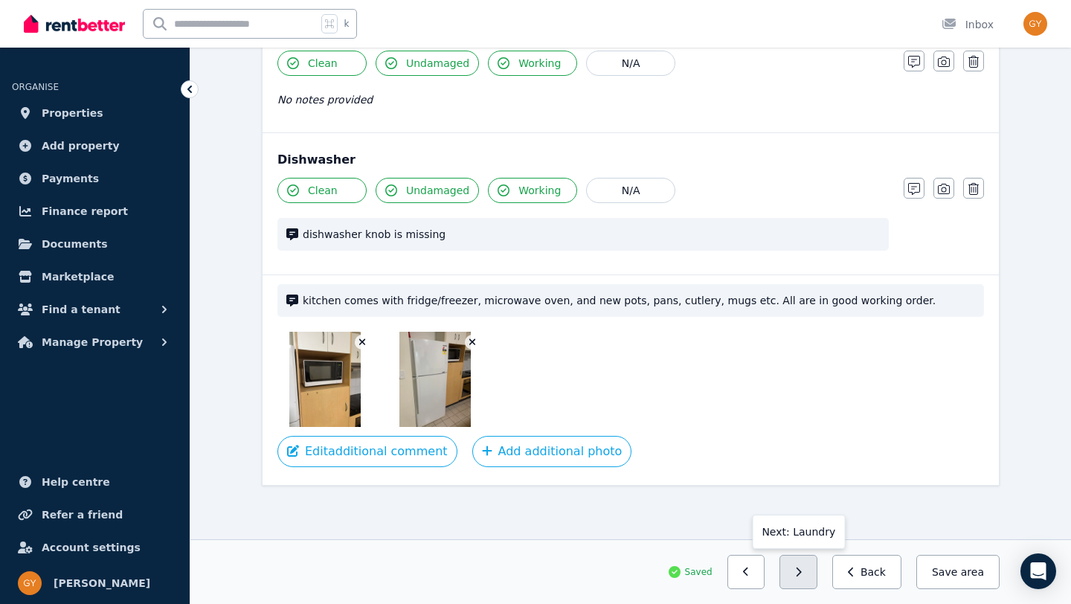
click at [802, 572] on icon "button" at bounding box center [798, 572] width 7 height 10
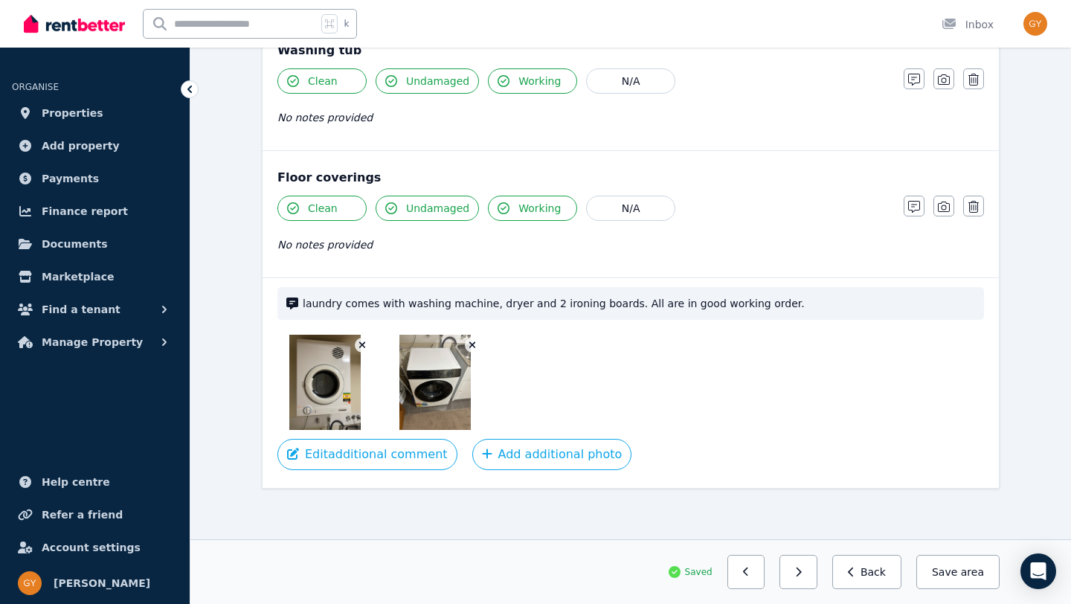
scroll to position [1416, 0]
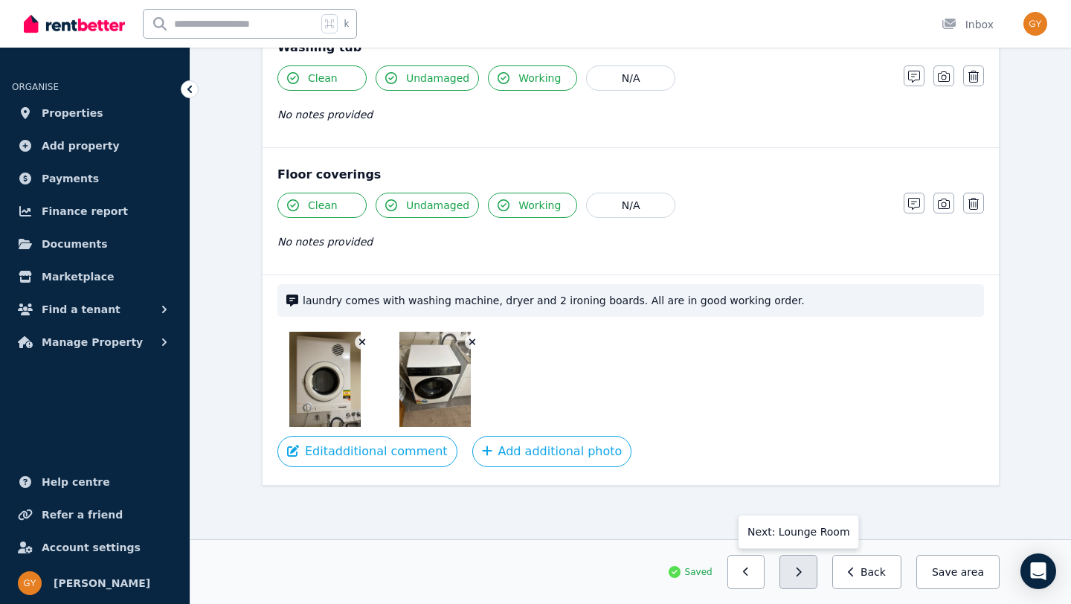
click at [802, 576] on icon "button" at bounding box center [798, 572] width 7 height 10
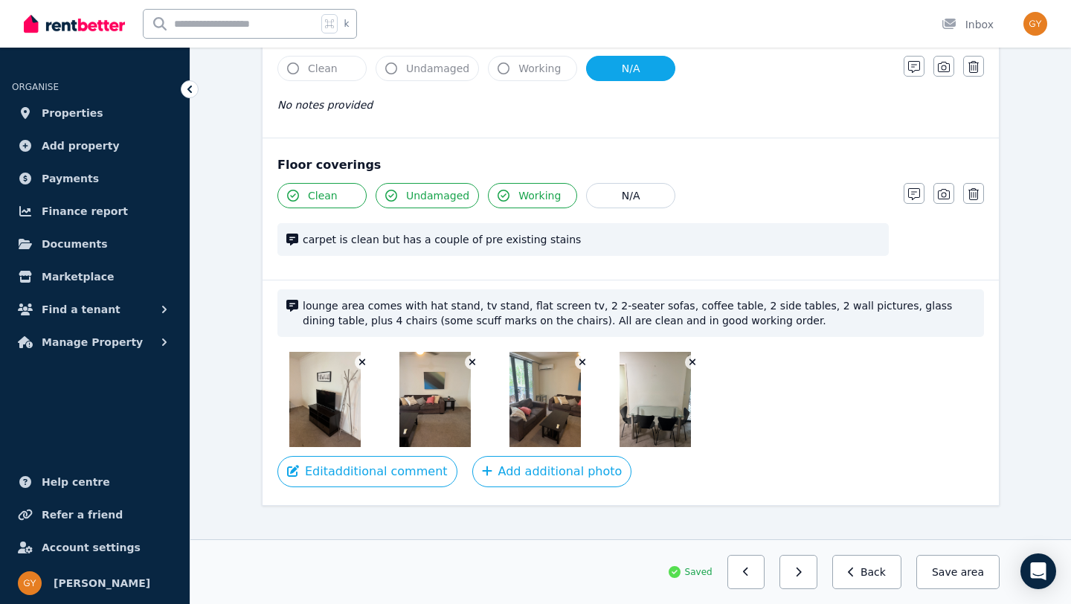
scroll to position [1016, 0]
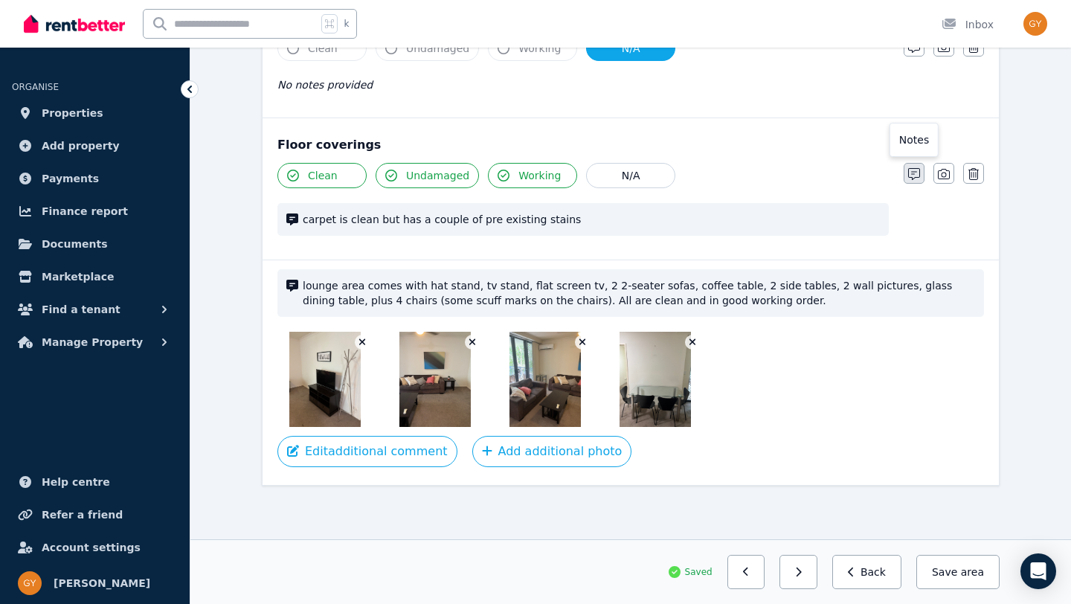
click at [914, 173] on icon "button" at bounding box center [914, 174] width 12 height 12
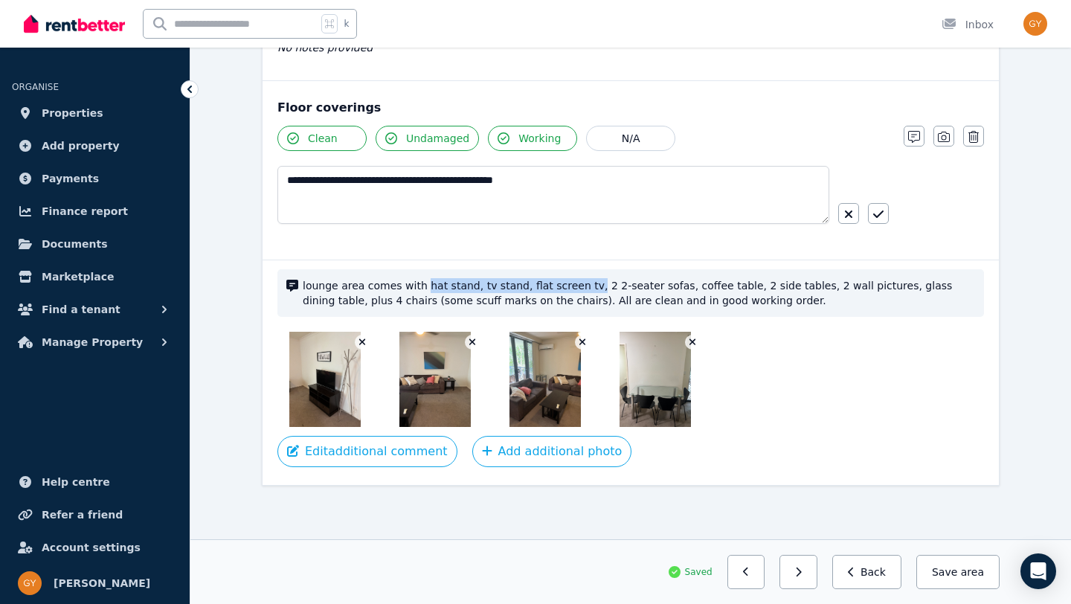
drag, startPoint x: 420, startPoint y: 284, endPoint x: 579, endPoint y: 289, distance: 158.5
click at [579, 289] on span "lounge area comes with hat stand, tv stand, flat screen tv, 2 2-seater sofas, c…" at bounding box center [639, 293] width 672 height 30
click at [582, 280] on span "lounge area comes with hat stand, tv stand, flat screen tv, 2 2-seater sofas, c…" at bounding box center [639, 293] width 672 height 30
click at [584, 283] on span "lounge area comes with hat stand, tv stand, flat screen tv, 2 2-seater sofas, c…" at bounding box center [639, 293] width 672 height 30
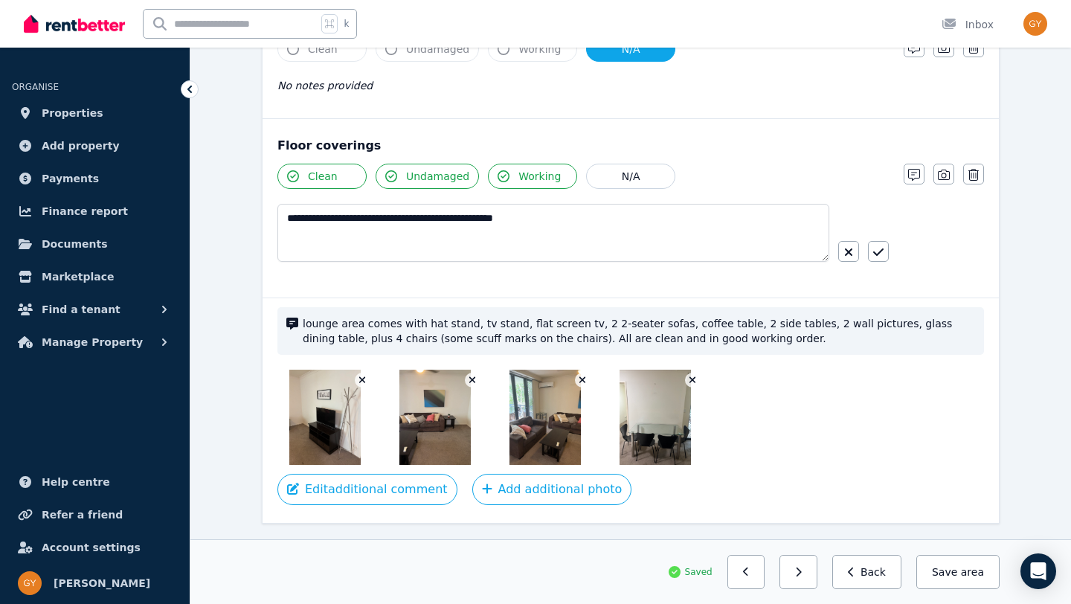
scroll to position [1021, 0]
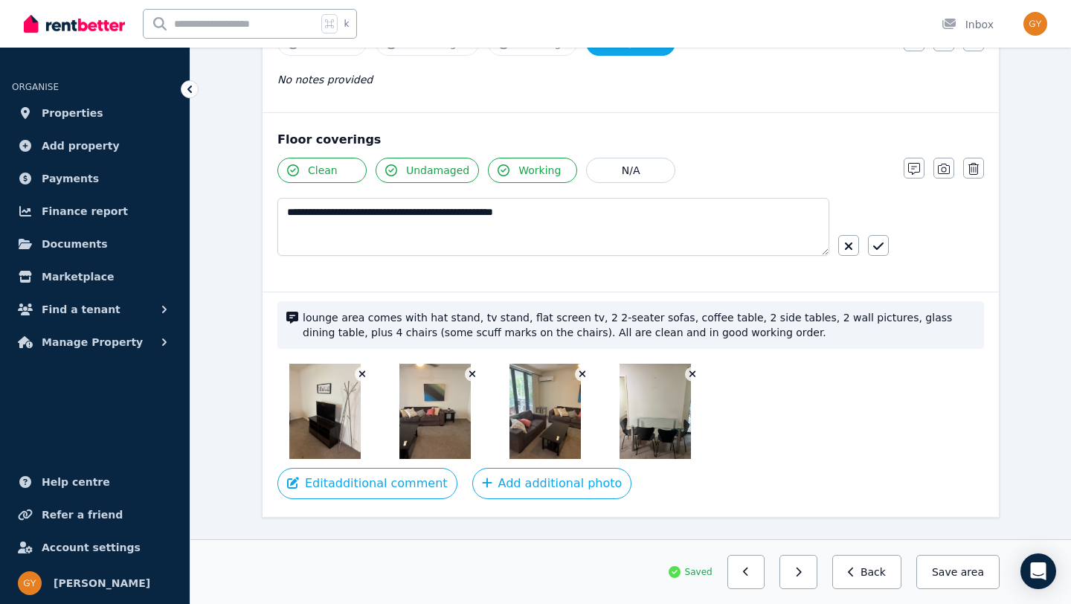
click at [805, 324] on span "lounge area comes with hat stand, tv stand, flat screen tv, 2 2-seater sofas, c…" at bounding box center [639, 325] width 672 height 30
click at [358, 480] on button "Edit additional comment" at bounding box center [367, 483] width 180 height 31
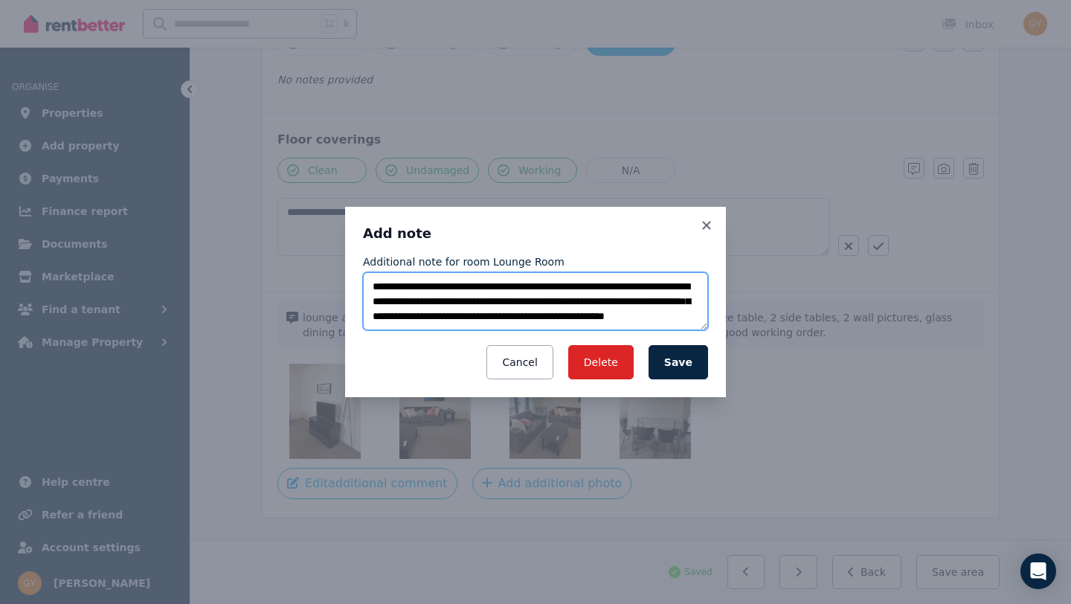
click at [440, 295] on textarea "**********" at bounding box center [535, 301] width 345 height 58
click at [582, 288] on textarea "**********" at bounding box center [535, 301] width 345 height 58
drag, startPoint x: 650, startPoint y: 286, endPoint x: 490, endPoint y: 287, distance: 159.9
click at [490, 287] on textarea "**********" at bounding box center [535, 301] width 345 height 58
click at [573, 300] on textarea "**********" at bounding box center [535, 301] width 345 height 58
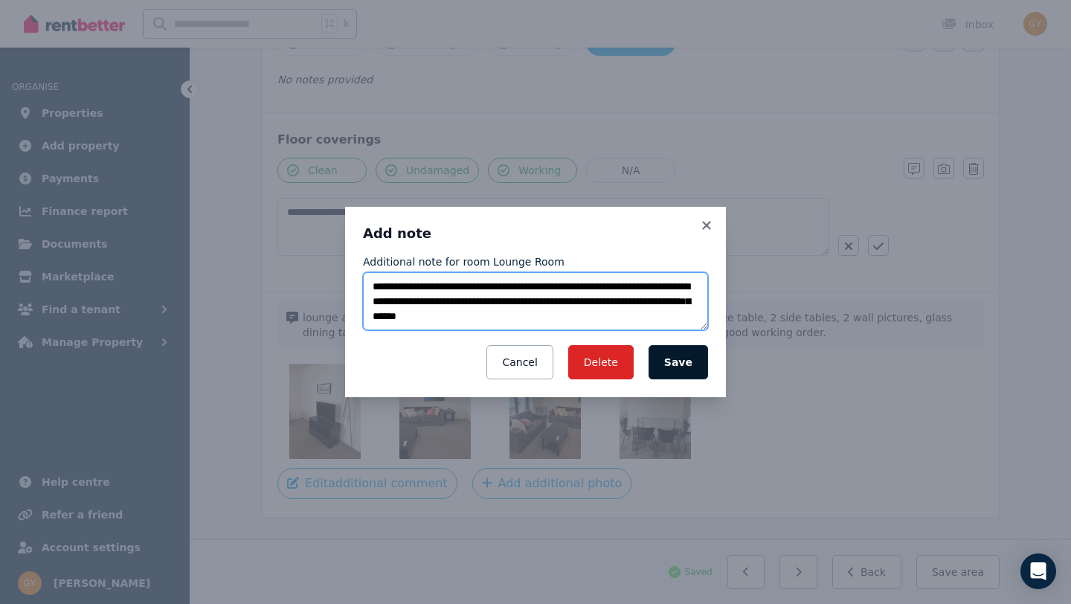
type textarea "**********"
click at [686, 362] on button "Save" at bounding box center [679, 362] width 60 height 34
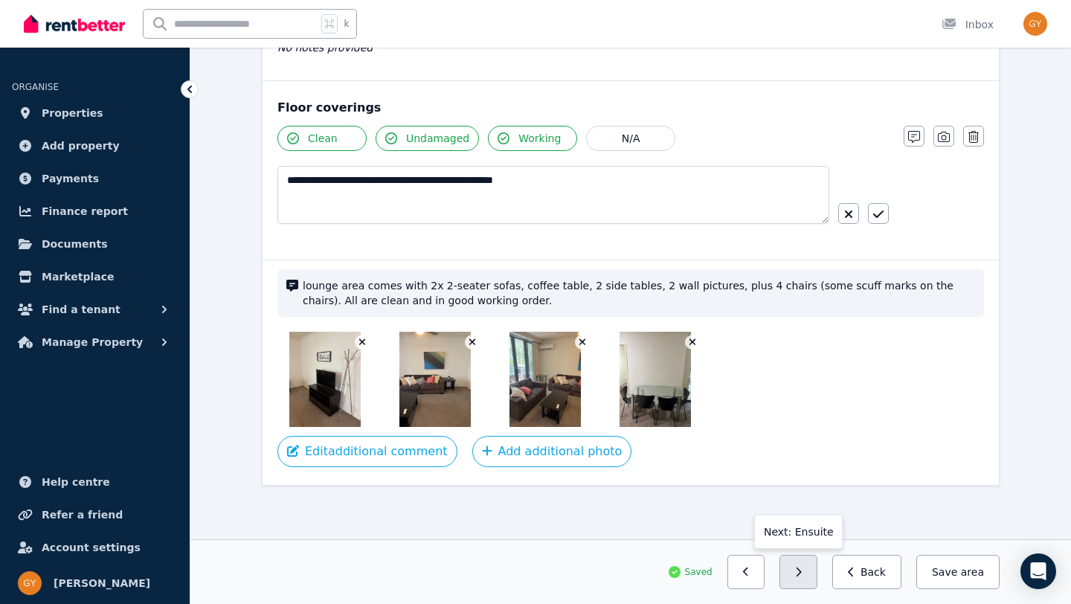
click at [805, 583] on button "button" at bounding box center [798, 572] width 38 height 34
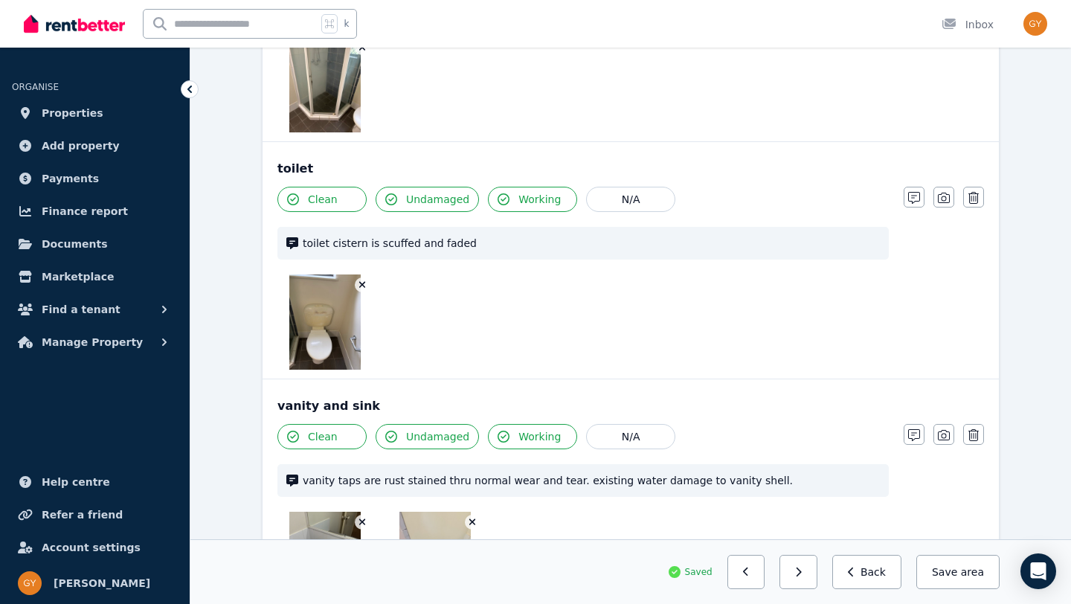
scroll to position [1007, 0]
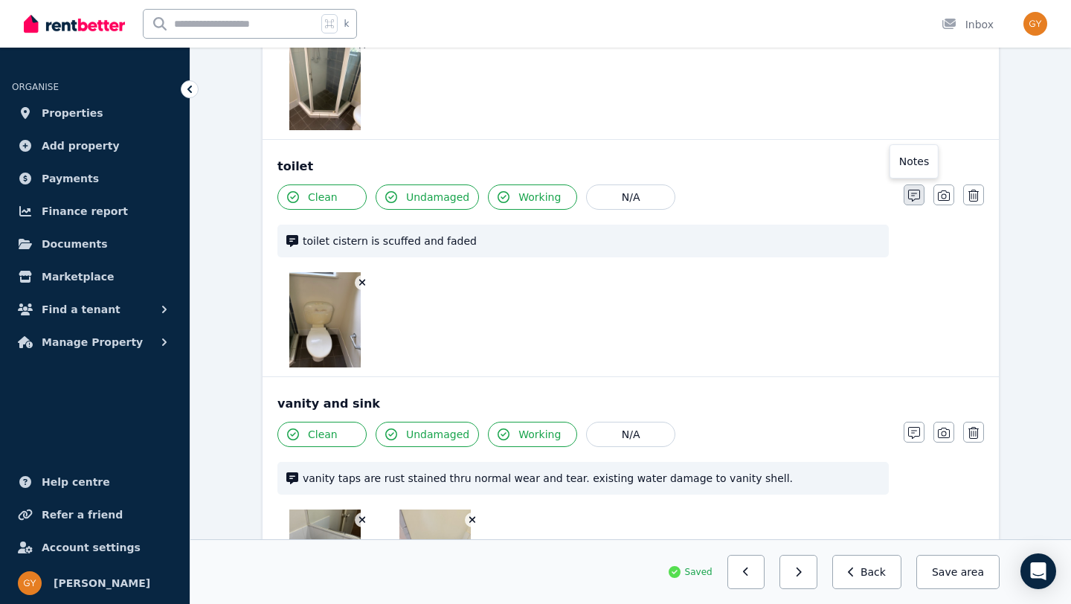
click at [913, 196] on icon "button" at bounding box center [914, 196] width 12 height 12
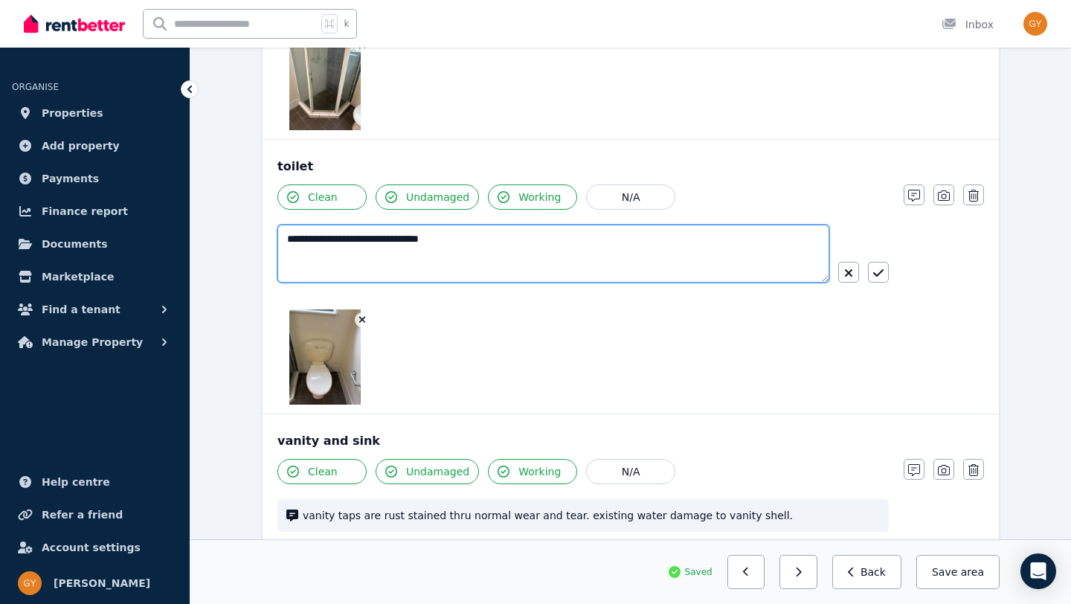
click at [472, 237] on textarea "**********" at bounding box center [553, 254] width 552 height 58
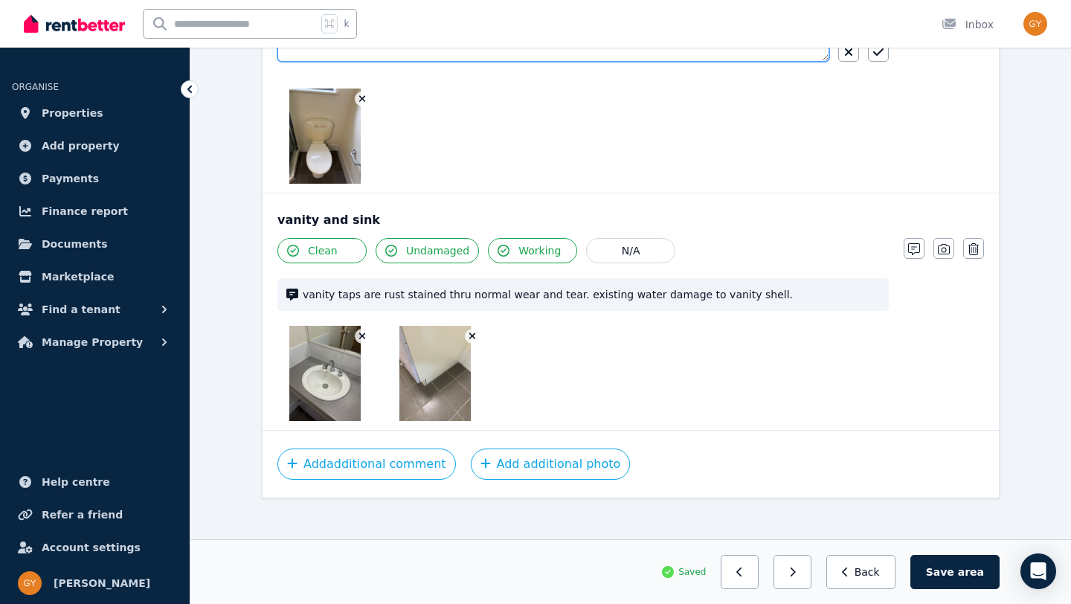
scroll to position [1241, 0]
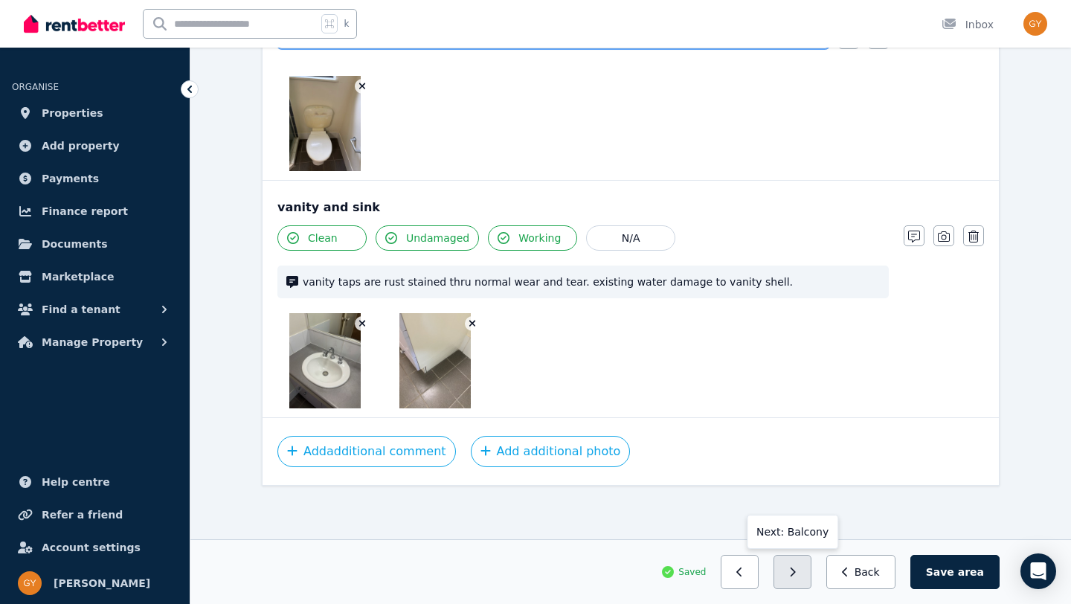
type textarea "**********"
click at [797, 576] on button "button" at bounding box center [793, 572] width 38 height 34
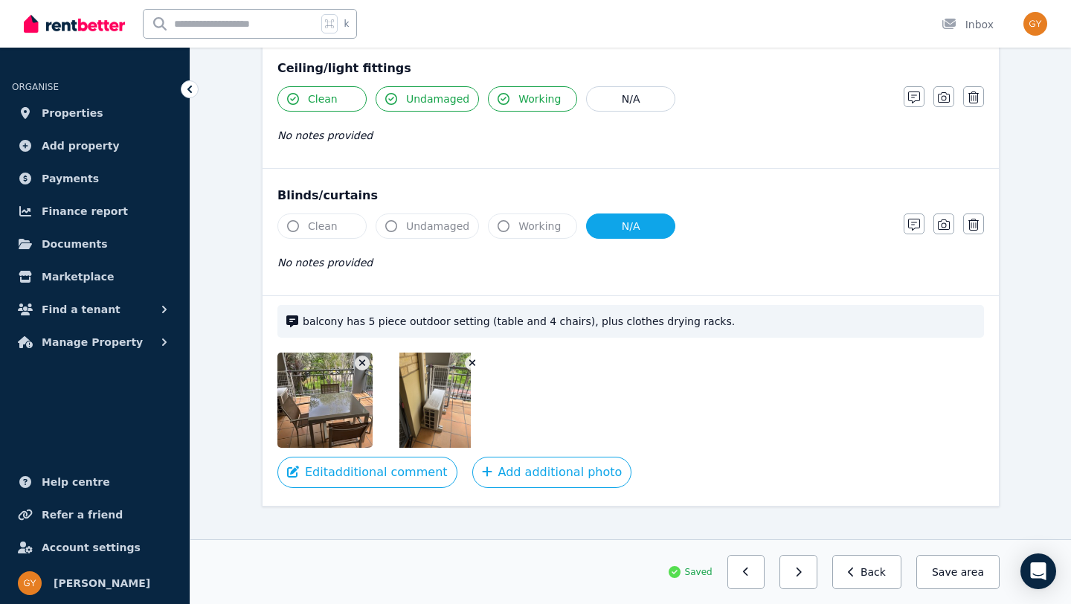
scroll to position [590, 0]
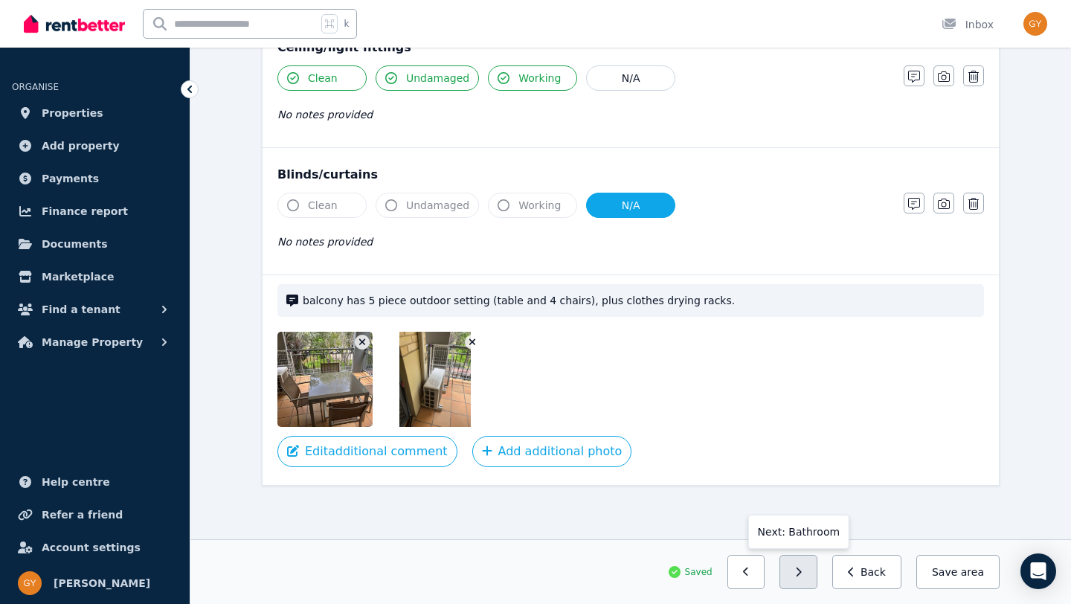
click at [815, 570] on button "button" at bounding box center [798, 572] width 38 height 34
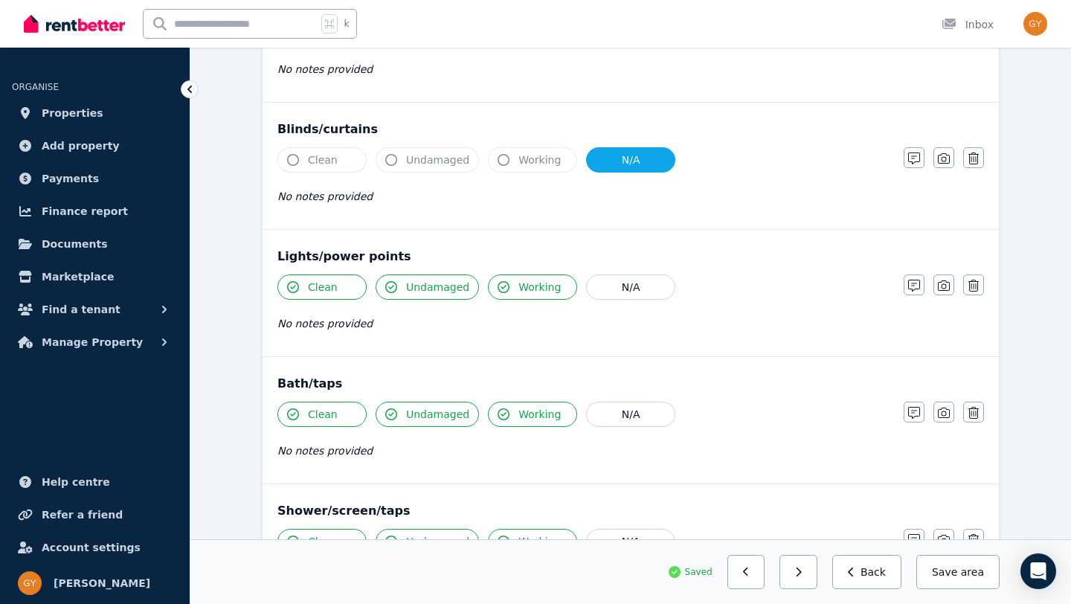
scroll to position [757, 0]
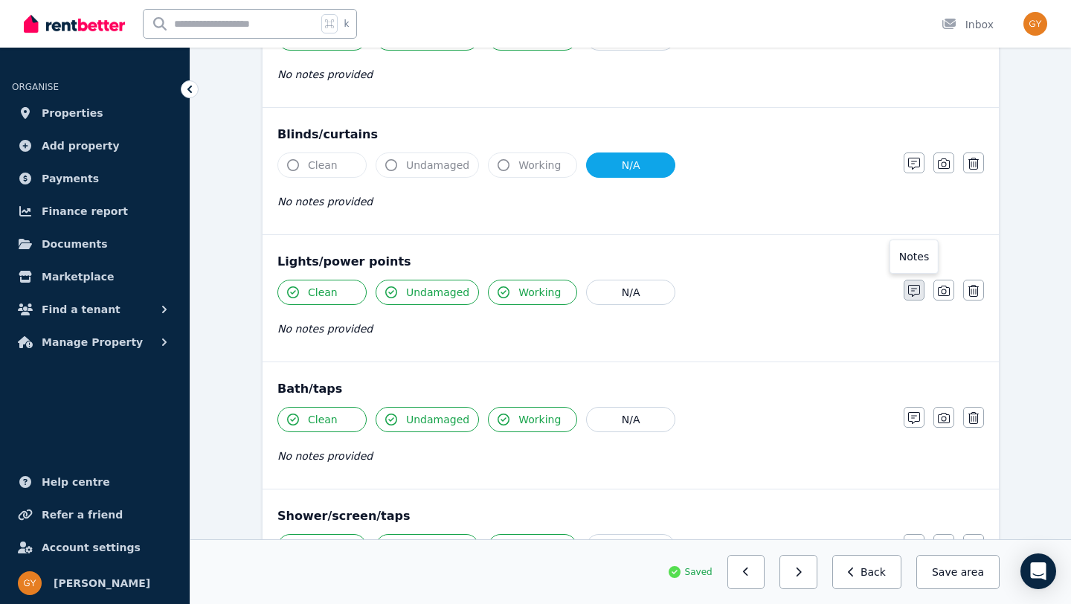
click at [911, 293] on icon "button" at bounding box center [914, 291] width 12 height 12
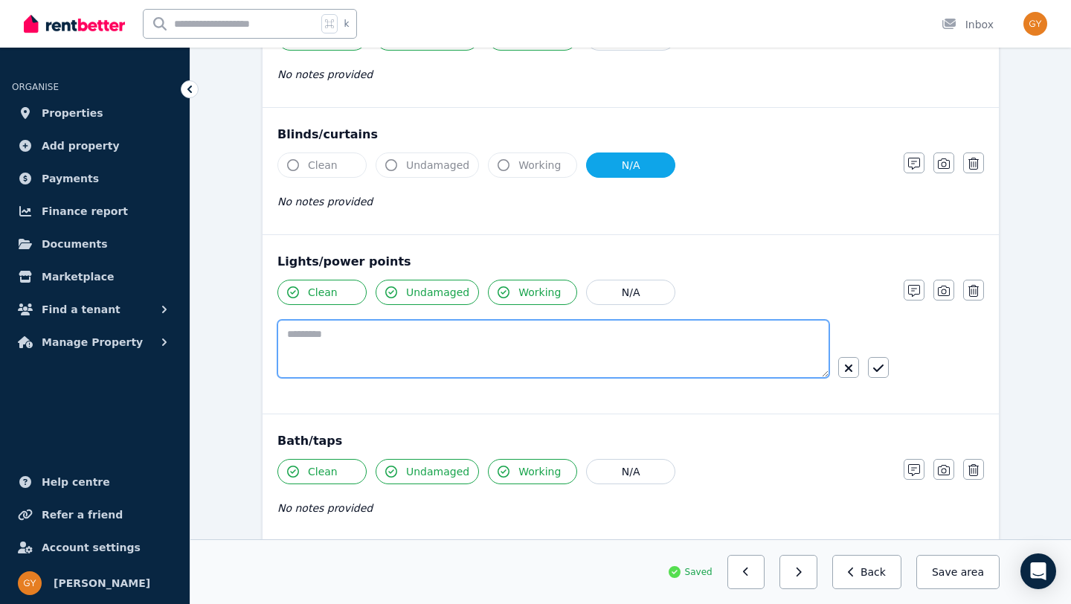
click at [338, 339] on textarea at bounding box center [553, 349] width 552 height 58
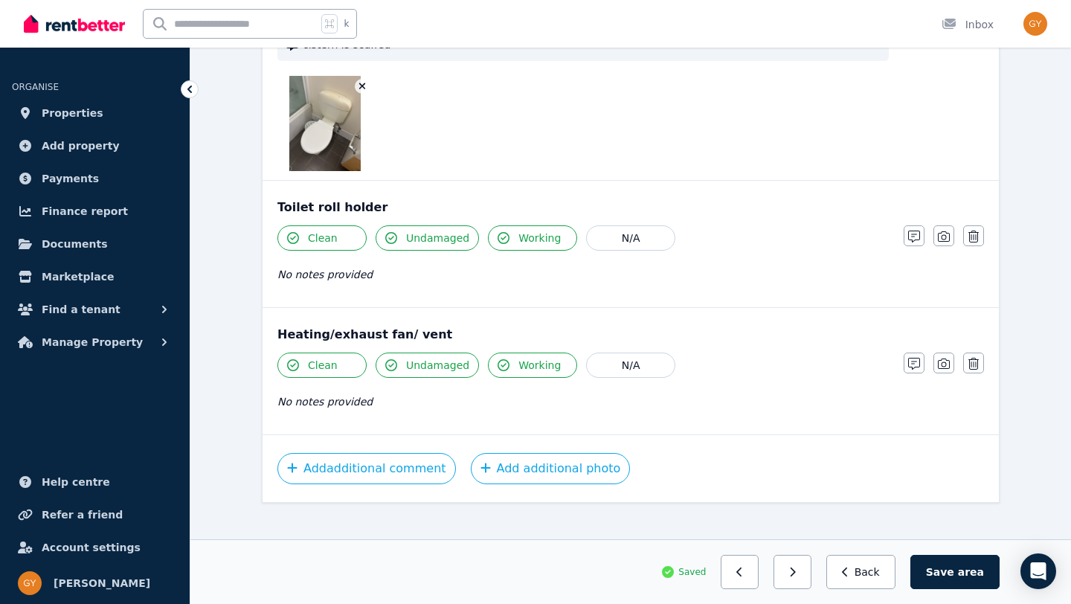
scroll to position [2196, 0]
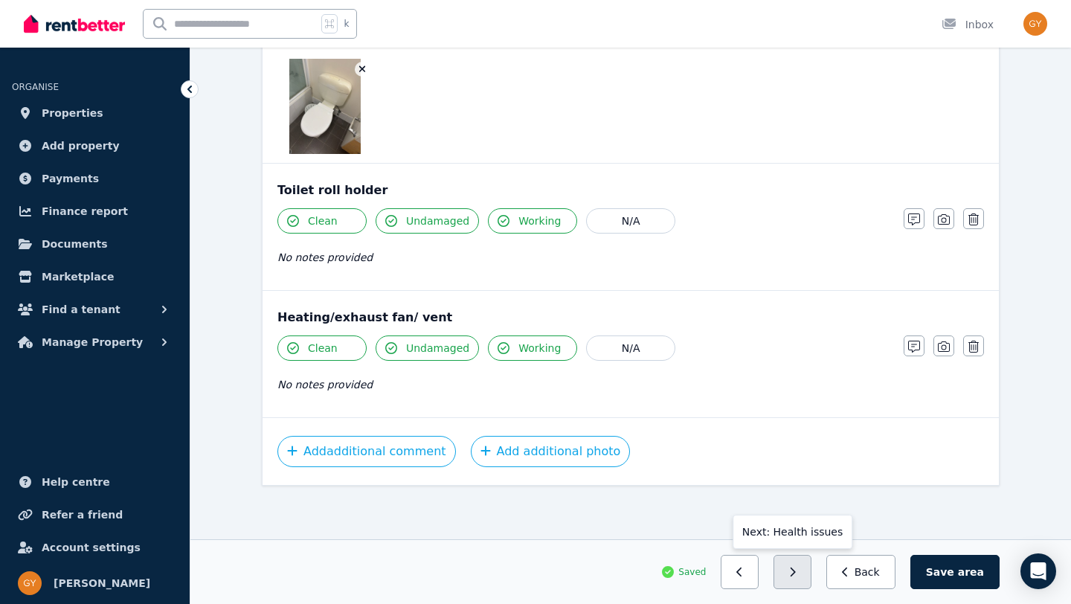
type textarea "**********"
click at [796, 573] on icon "button" at bounding box center [792, 572] width 7 height 10
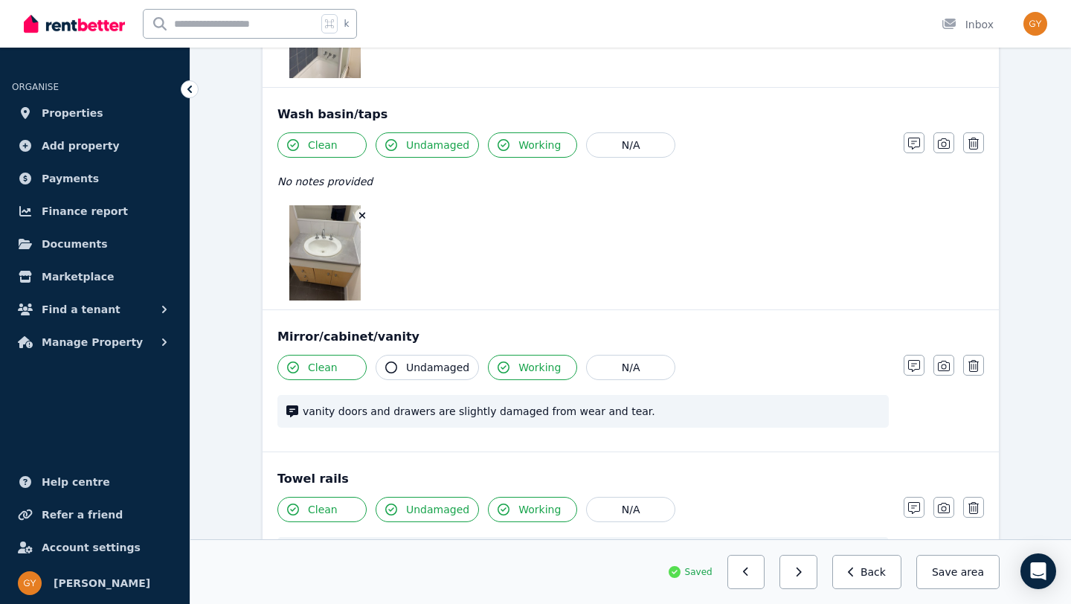
scroll to position [0, 0]
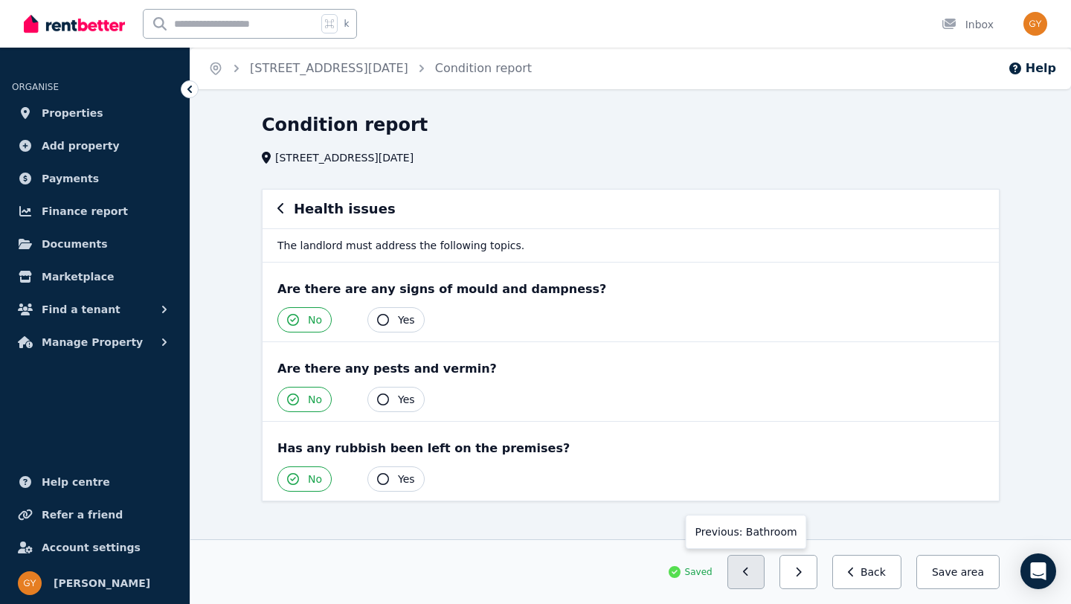
click at [749, 580] on button "button" at bounding box center [746, 572] width 38 height 34
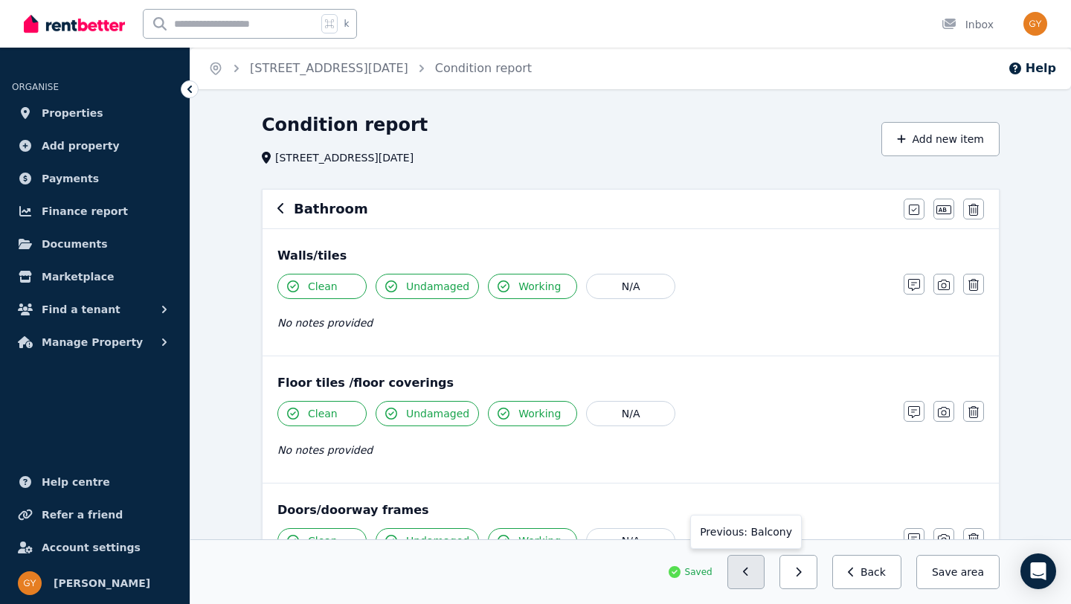
click at [760, 576] on button "button" at bounding box center [746, 572] width 38 height 34
click at [747, 579] on button "button" at bounding box center [746, 572] width 38 height 34
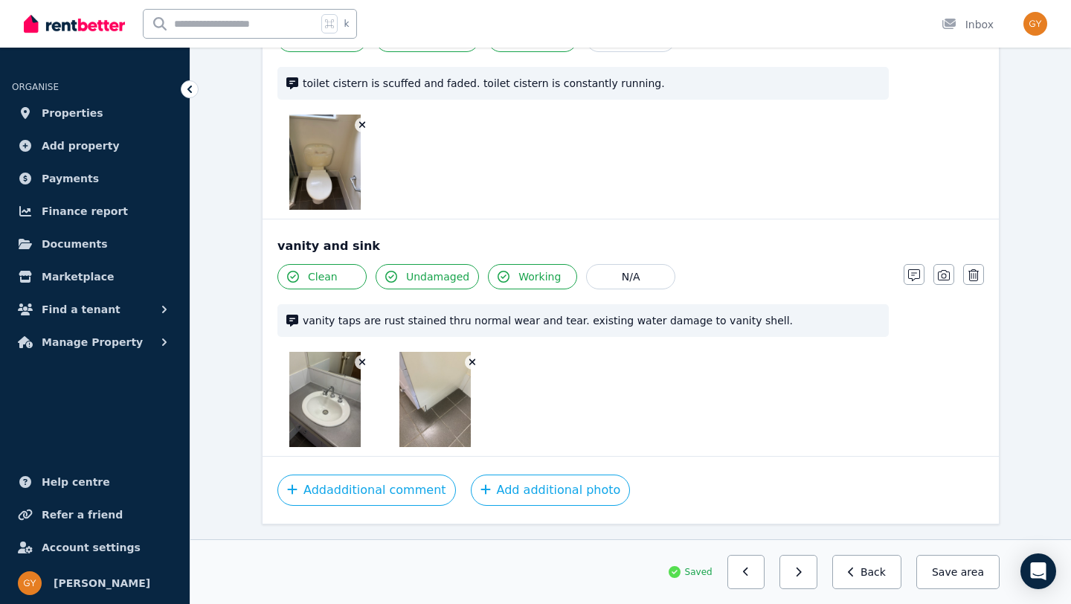
scroll to position [1203, 0]
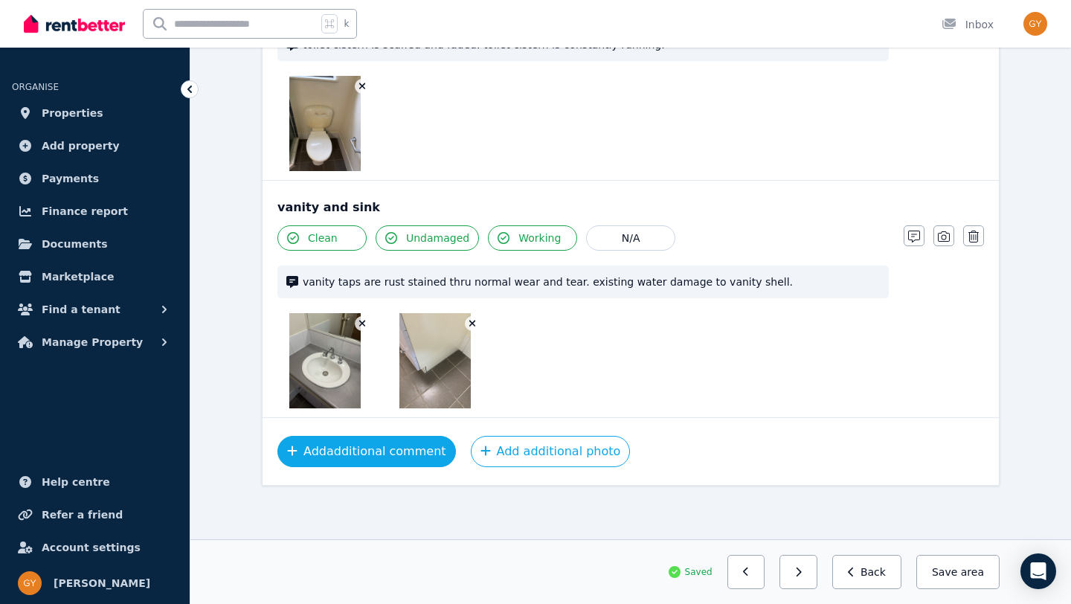
click at [379, 457] on button "Add additional comment" at bounding box center [366, 451] width 179 height 31
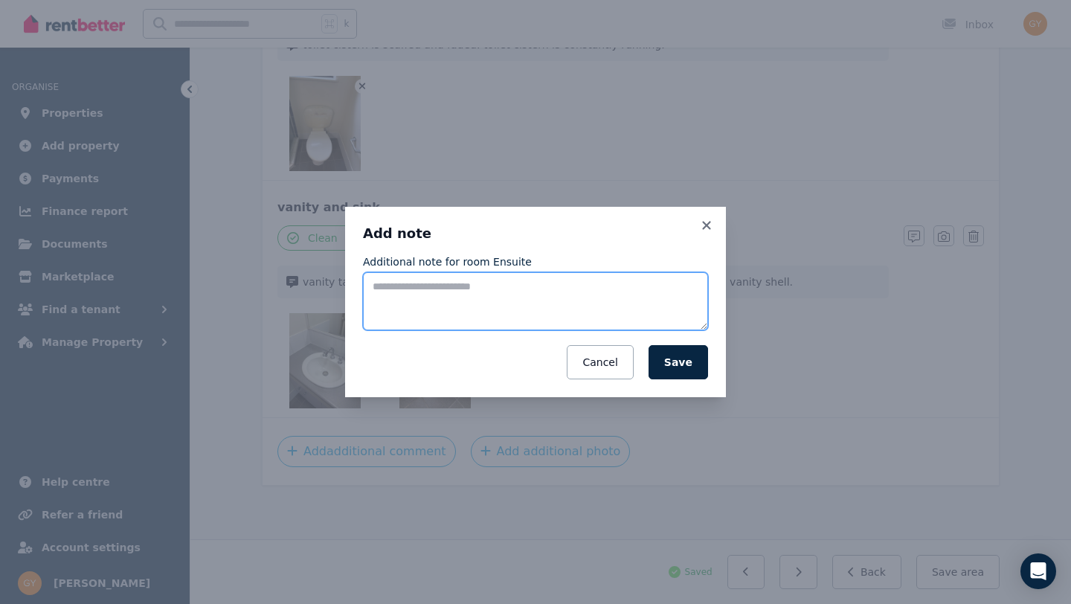
click at [400, 291] on textarea "Additional note for room Ensuite" at bounding box center [535, 301] width 345 height 58
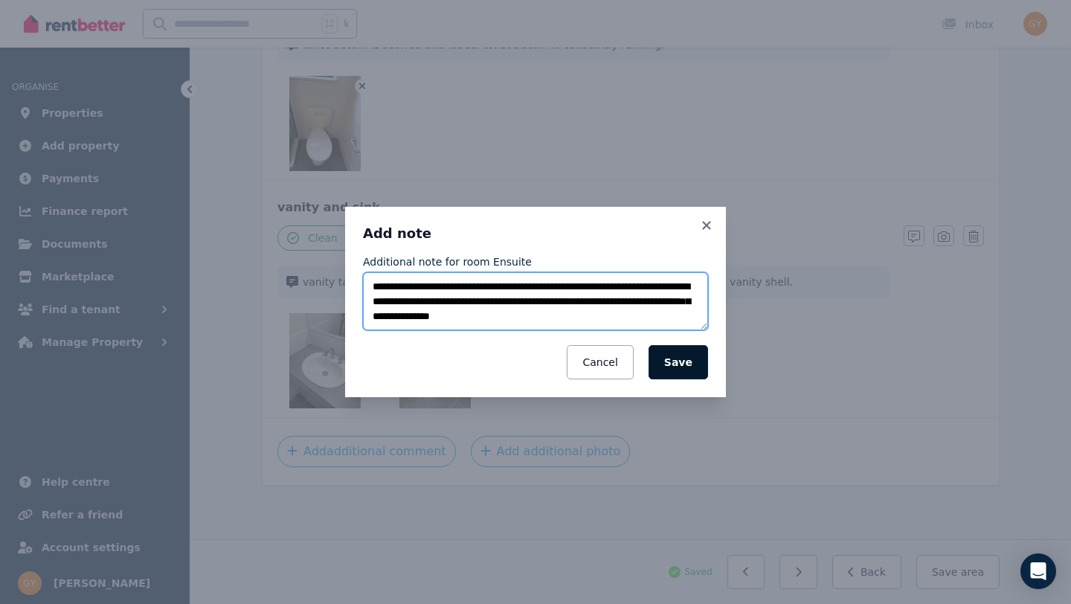
type textarea "**********"
click at [678, 356] on button "Save" at bounding box center [679, 362] width 60 height 34
